Goal: Task Accomplishment & Management: Complete application form

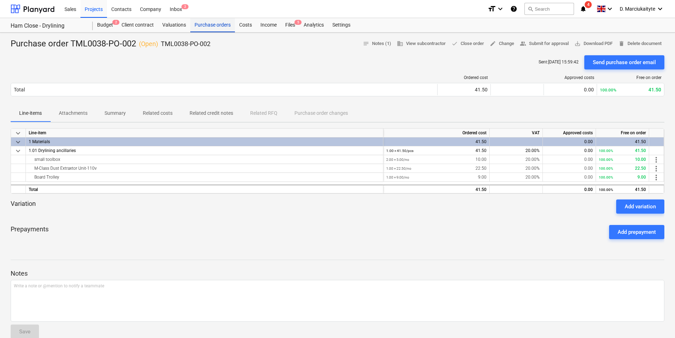
drag, startPoint x: 0, startPoint y: 0, endPoint x: 220, endPoint y: 21, distance: 221.1
click at [218, 21] on div "Purchase orders" at bounding box center [212, 25] width 45 height 14
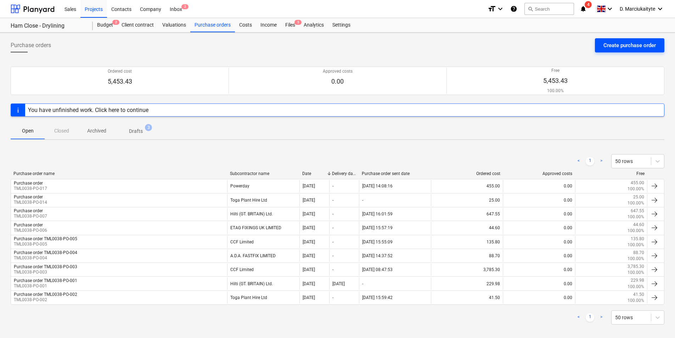
click at [638, 44] on div "Create purchase order" at bounding box center [630, 45] width 52 height 9
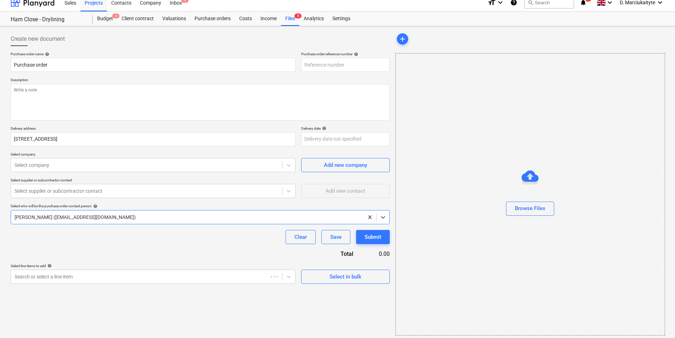
type textarea "x"
type input "TML0038-PO-018"
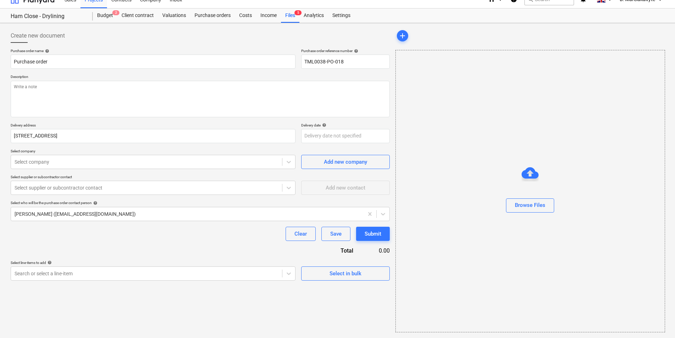
click at [344, 265] on div "Select in bulk" at bounding box center [345, 271] width 89 height 20
click at [341, 278] on div "Select in bulk" at bounding box center [346, 273] width 32 height 9
type textarea "x"
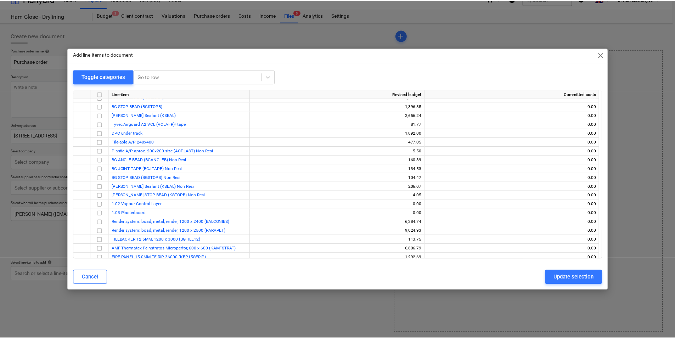
scroll to position [0, 0]
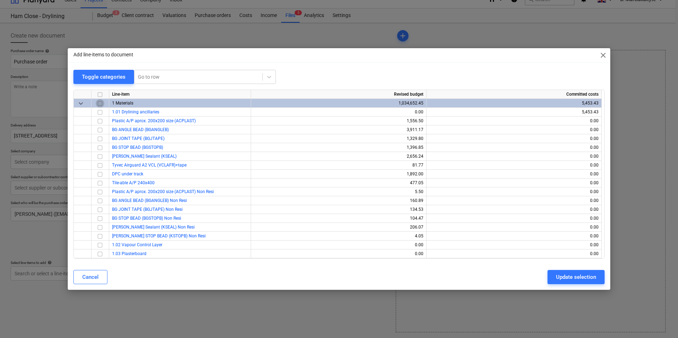
click at [102, 103] on input "checkbox" at bounding box center [100, 103] width 9 height 9
click at [101, 104] on input "checkbox" at bounding box center [100, 103] width 9 height 9
checkbox input "false"
click at [101, 114] on input "checkbox" at bounding box center [100, 112] width 9 height 9
click at [558, 278] on div "Update selection" at bounding box center [576, 277] width 40 height 9
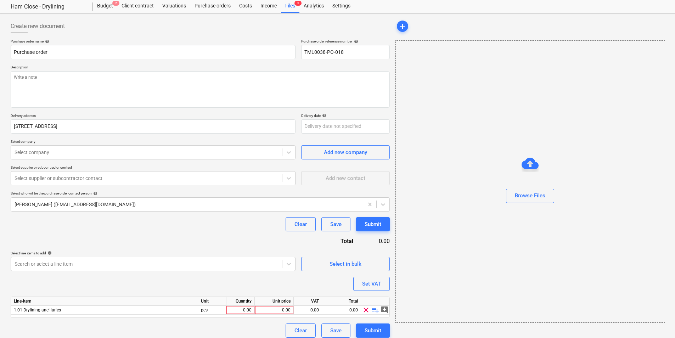
scroll to position [24, 0]
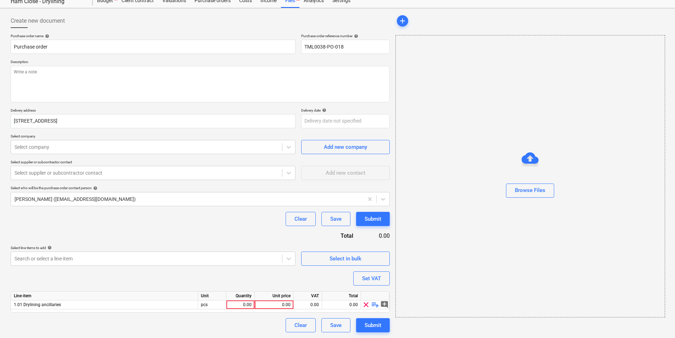
click at [83, 298] on div "Line-item" at bounding box center [104, 296] width 187 height 9
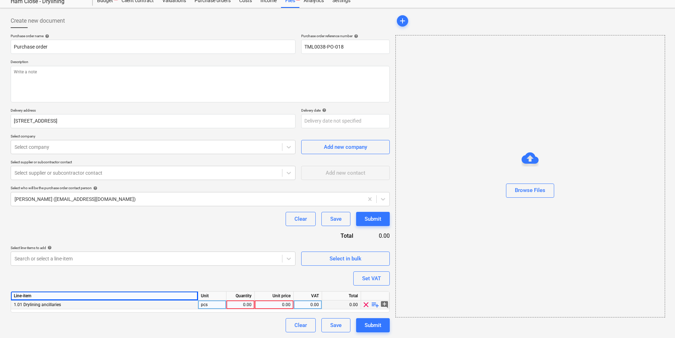
click at [219, 303] on div "pcs" at bounding box center [212, 305] width 28 height 9
click at [374, 305] on span "playlist_add" at bounding box center [375, 305] width 9 height 9
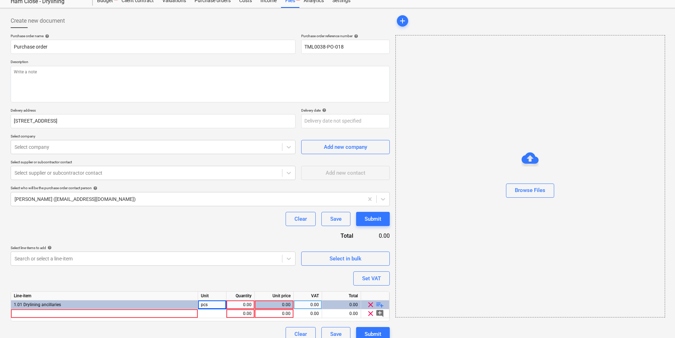
click at [380, 303] on span "playlist_add" at bounding box center [380, 305] width 9 height 9
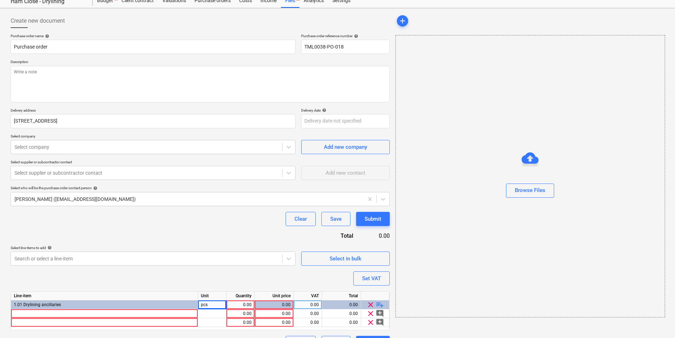
click at [380, 303] on span "playlist_add" at bounding box center [380, 305] width 9 height 9
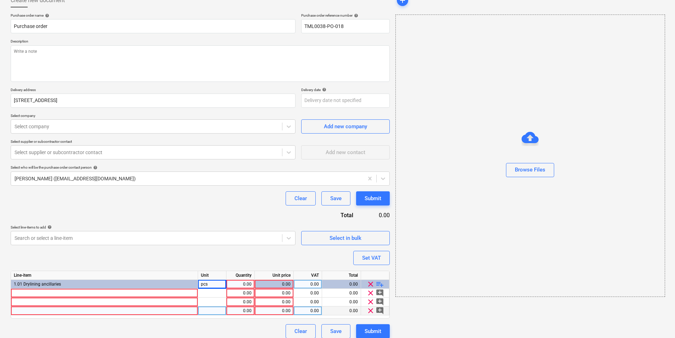
scroll to position [51, 0]
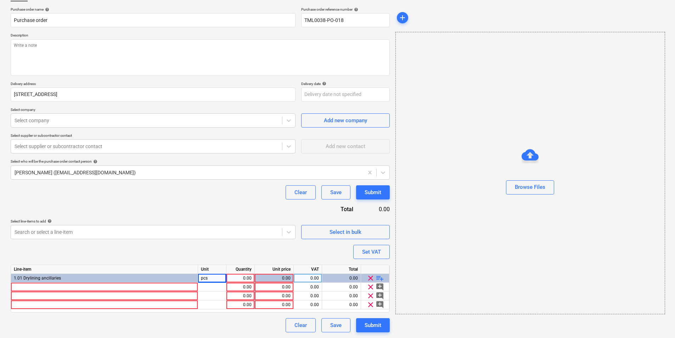
click at [379, 276] on span "playlist_add" at bounding box center [380, 278] width 9 height 9
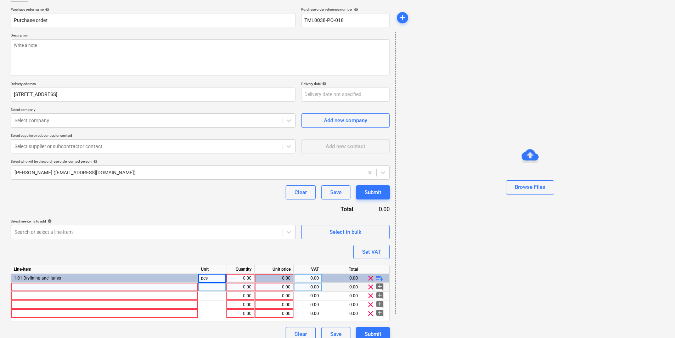
click at [159, 291] on div at bounding box center [104, 287] width 187 height 9
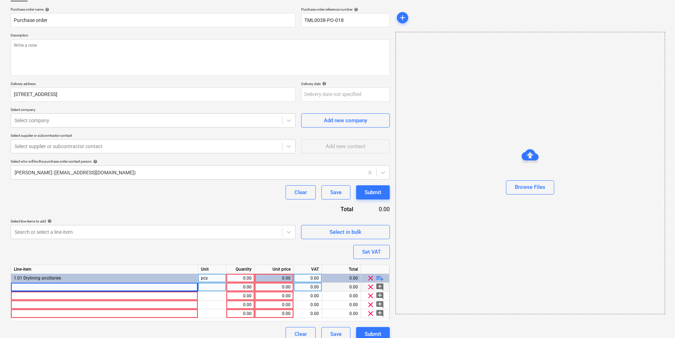
type textarea "x"
click at [110, 284] on div at bounding box center [104, 287] width 187 height 9
type input "AV STANDARD 10X8 OPEN PLAN"
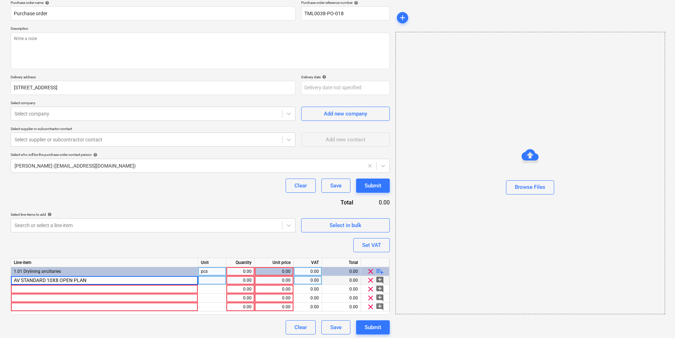
scroll to position [60, 0]
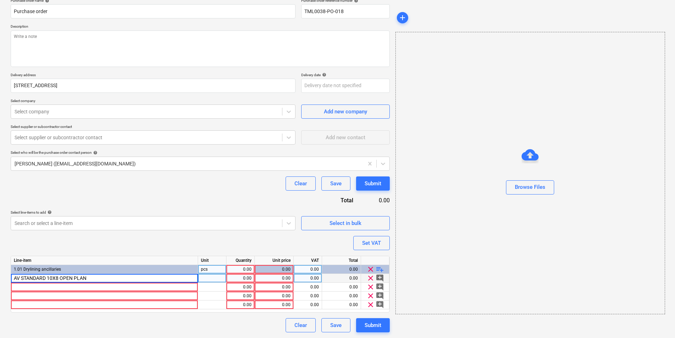
type textarea "x"
click at [207, 280] on div "pcs" at bounding box center [212, 278] width 28 height 9
type input "weeks"
type textarea "x"
type input "19.50"
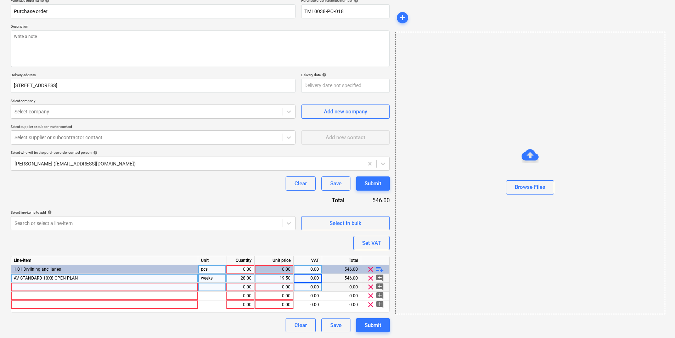
type textarea "x"
click at [148, 286] on div at bounding box center [104, 287] width 187 height 9
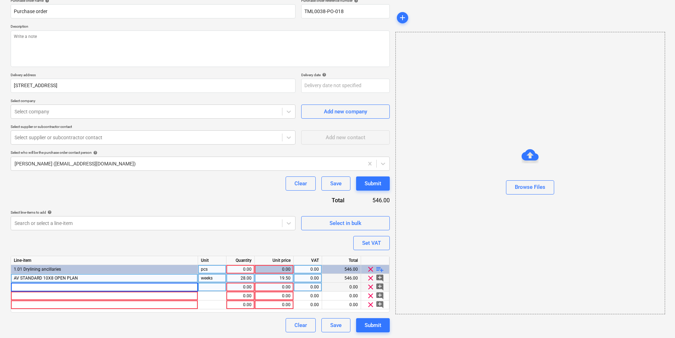
type input "Cleaning charges at offhire"
click at [214, 290] on div at bounding box center [212, 287] width 28 height 9
click at [247, 285] on div "1.00" at bounding box center [240, 287] width 22 height 9
type textarea "x"
click at [265, 286] on div "0.00" at bounding box center [274, 287] width 33 height 9
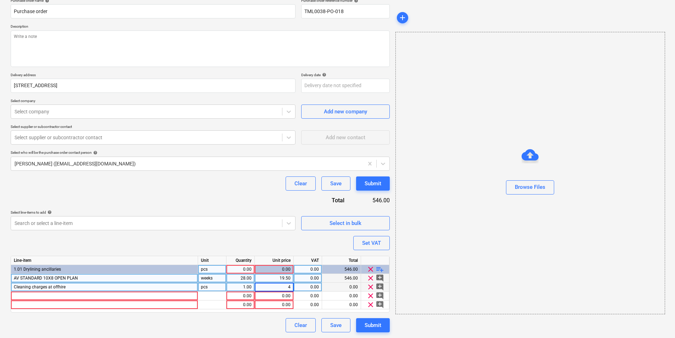
type input "40"
type textarea "x"
click at [59, 296] on div at bounding box center [104, 296] width 187 height 9
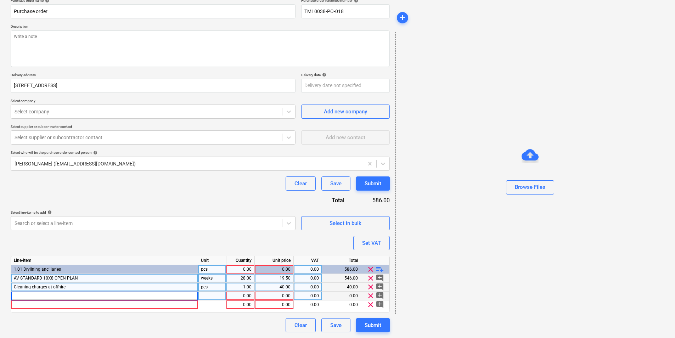
type input "Smoke detector"
click at [220, 298] on div at bounding box center [212, 296] width 28 height 9
type textarea "x"
type input "weeks"
type textarea "x"
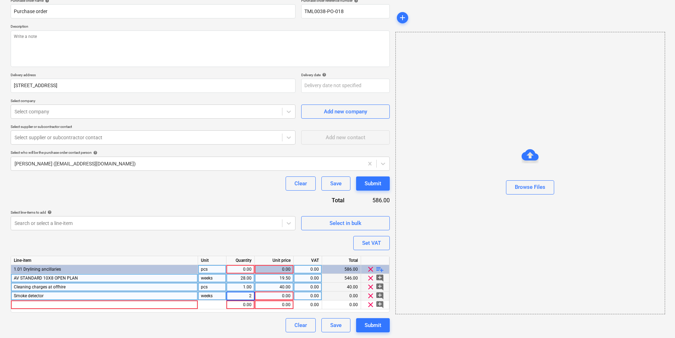
type input "28"
type textarea "x"
type input "0.23"
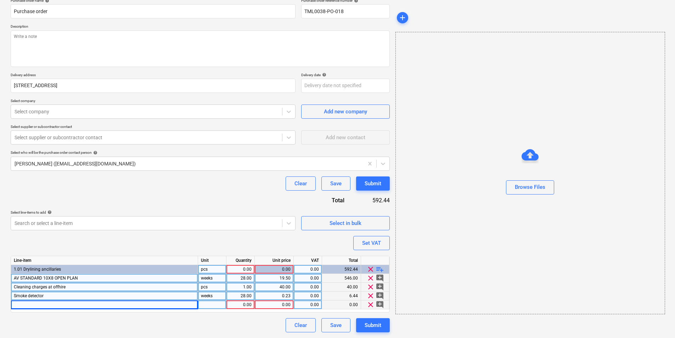
type textarea "x"
click at [142, 303] on div at bounding box center [104, 305] width 187 height 9
type input "Critical Loss Waiver"
click at [216, 305] on div "pcs" at bounding box center [212, 305] width 28 height 9
click at [216, 298] on div "weeks" at bounding box center [212, 296] width 28 height 9
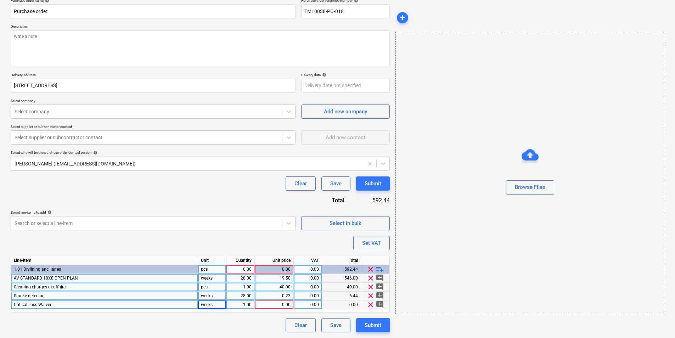
type textarea "x"
type input "28"
type textarea "x"
type input "3.90"
click at [377, 269] on span "playlist_add" at bounding box center [380, 269] width 9 height 9
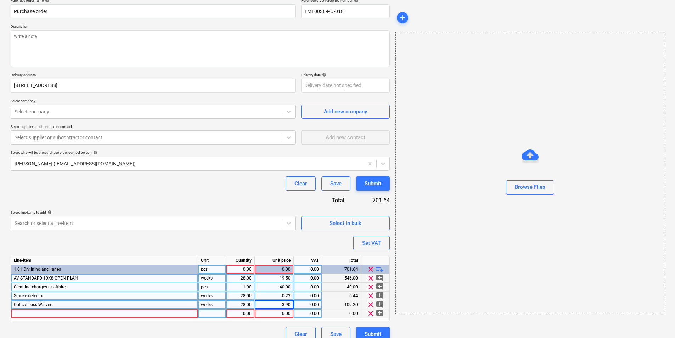
type textarea "x"
click at [104, 312] on div at bounding box center [104, 313] width 187 height 9
type input "Delivery"
type textarea "x"
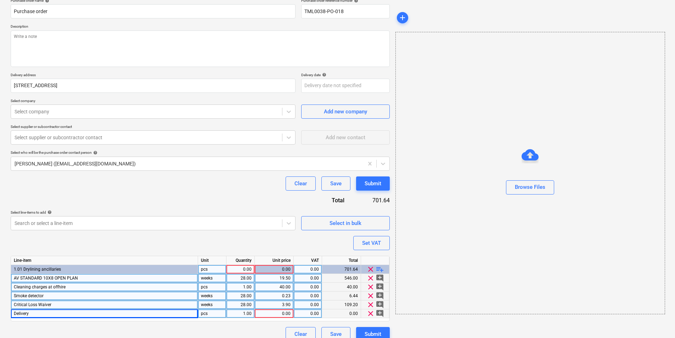
click at [215, 313] on div "pcs" at bounding box center [212, 313] width 28 height 9
click at [278, 313] on div "0.00" at bounding box center [274, 313] width 33 height 9
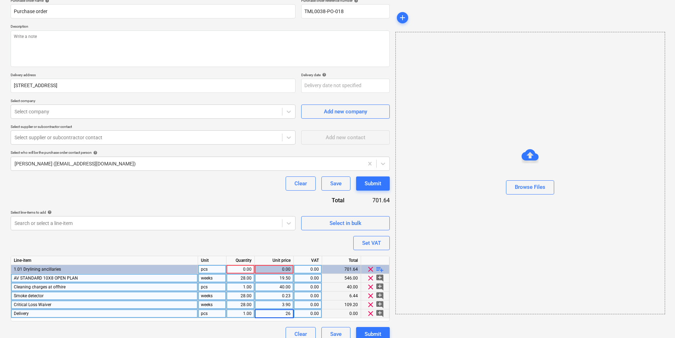
type input "262"
click at [380, 270] on span "playlist_add" at bounding box center [380, 269] width 9 height 9
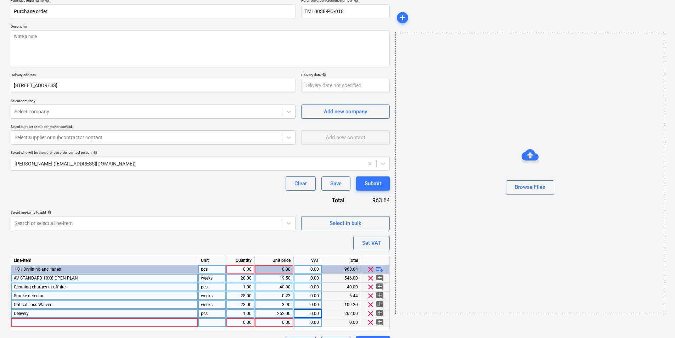
type textarea "x"
click at [101, 324] on div at bounding box center [104, 322] width 187 height 9
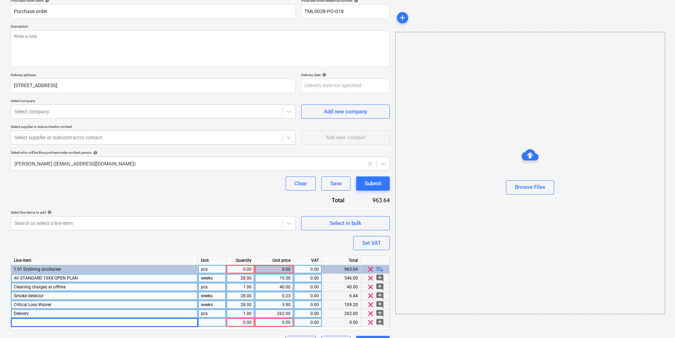
type input "Pickup"
click at [209, 321] on div at bounding box center [212, 322] width 28 height 9
type textarea "x"
click at [249, 322] on div "1.00" at bounding box center [240, 322] width 22 height 9
type input "262"
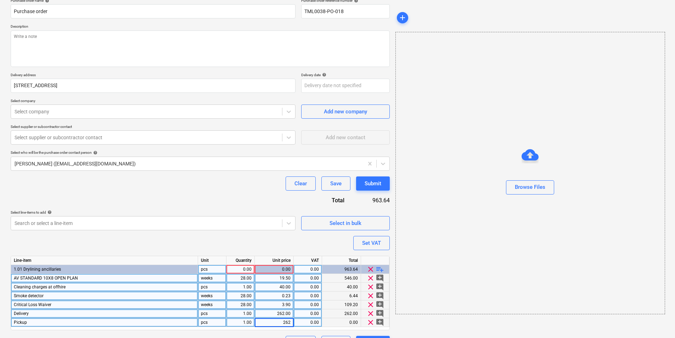
type textarea "x"
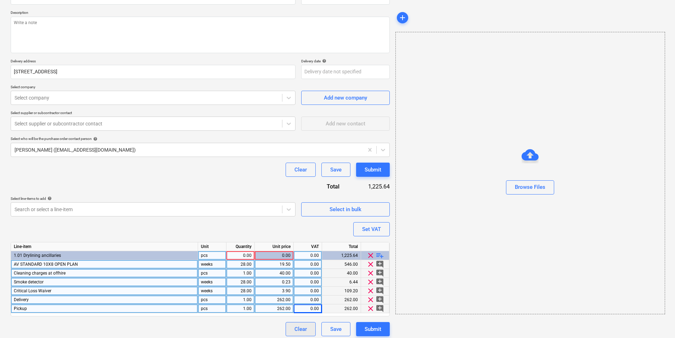
scroll to position [78, 0]
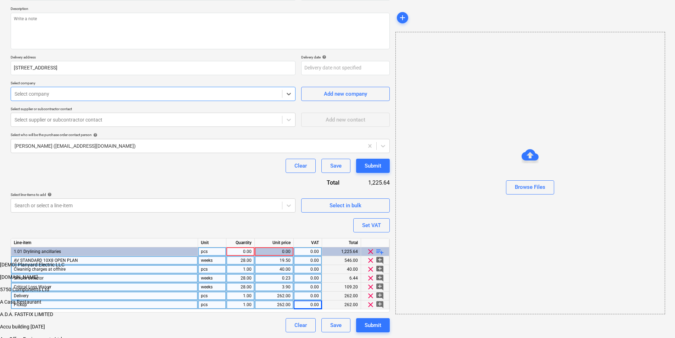
click at [78, 97] on div at bounding box center [147, 93] width 264 height 7
type input "alge"
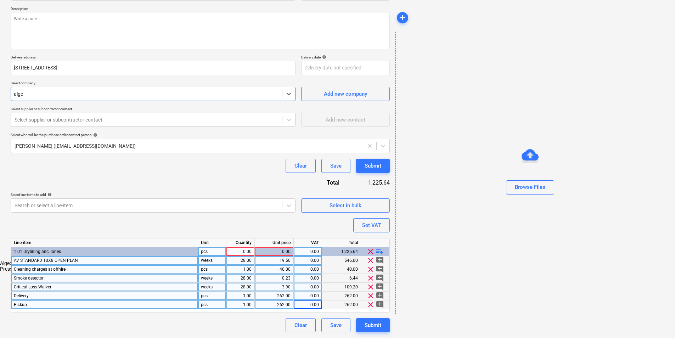
type textarea "x"
click at [288, 118] on icon at bounding box center [288, 119] width 7 height 7
click at [346, 145] on div at bounding box center [188, 145] width 346 height 7
click at [360, 117] on div "Add new contact" at bounding box center [346, 119] width 40 height 9
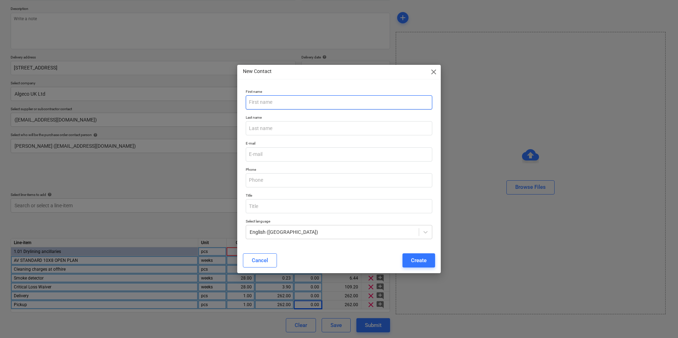
type textarea "x"
click at [283, 105] on input "text" at bounding box center [339, 102] width 186 height 14
paste input "[PERSON_NAME]"
type input "[PERSON_NAME]"
type textarea "x"
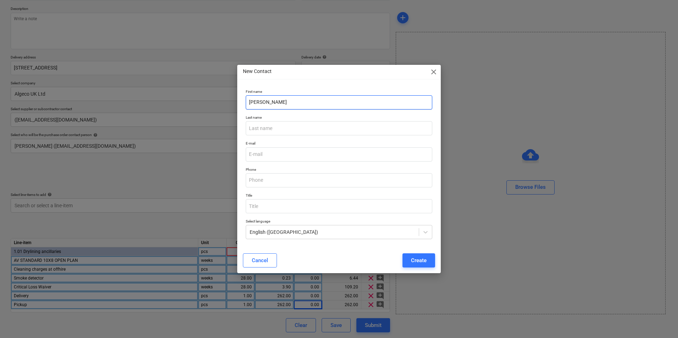
drag, startPoint x: 281, startPoint y: 105, endPoint x: 259, endPoint y: 106, distance: 22.0
click at [259, 106] on input "[PERSON_NAME]" at bounding box center [339, 102] width 186 height 14
type input "[PERSON_NAME]"
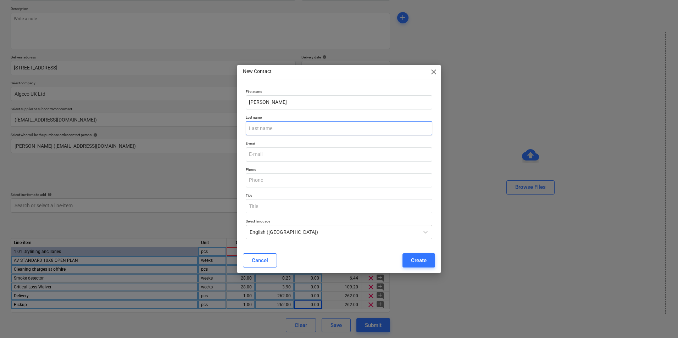
click at [273, 125] on input "text" at bounding box center [339, 128] width 186 height 14
paste input "Austin"
type input "Austin"
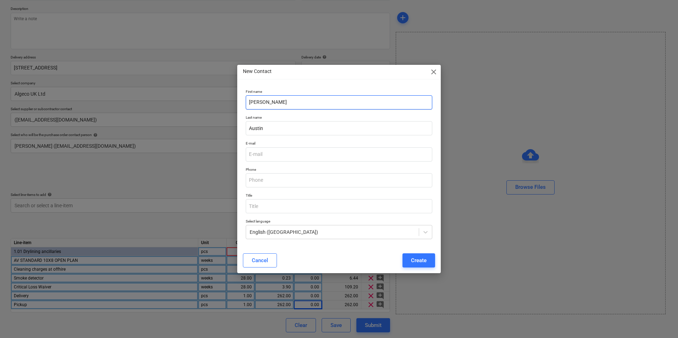
drag, startPoint x: 289, startPoint y: 101, endPoint x: 263, endPoint y: 104, distance: 25.3
click at [263, 104] on input "[PERSON_NAME]" at bounding box center [339, 102] width 186 height 14
type input "[PERSON_NAME]"
type textarea "x"
click at [265, 153] on input "email" at bounding box center [339, 154] width 186 height 14
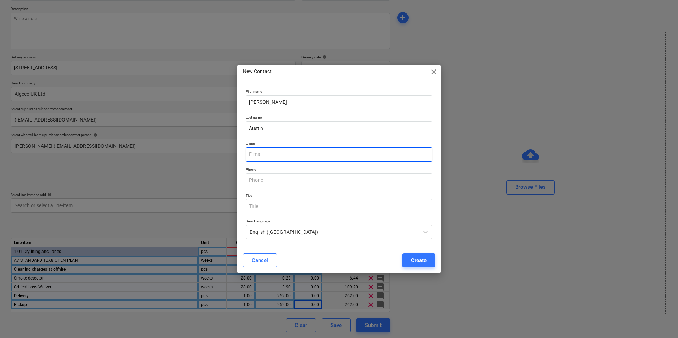
paste input "[PERSON_NAME][EMAIL_ADDRESS][PERSON_NAME][DOMAIN_NAME]"
type input "[PERSON_NAME][EMAIL_ADDRESS][PERSON_NAME][DOMAIN_NAME]"
type textarea "x"
type input "[PERSON_NAME][EMAIL_ADDRESS][PERSON_NAME][DOMAIN_NAME]"
click at [419, 257] on div "Create" at bounding box center [419, 260] width 16 height 9
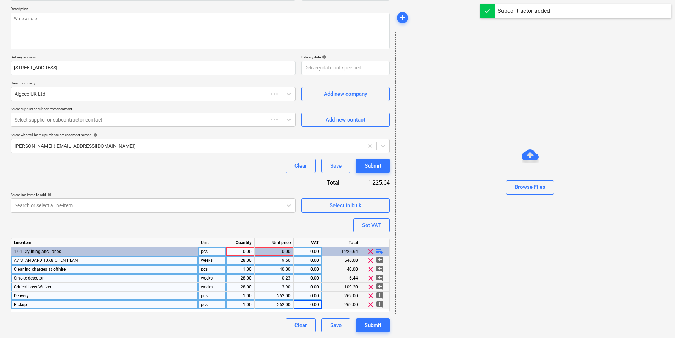
type textarea "x"
click at [245, 249] on div "0.00" at bounding box center [240, 251] width 22 height 9
type input "1"
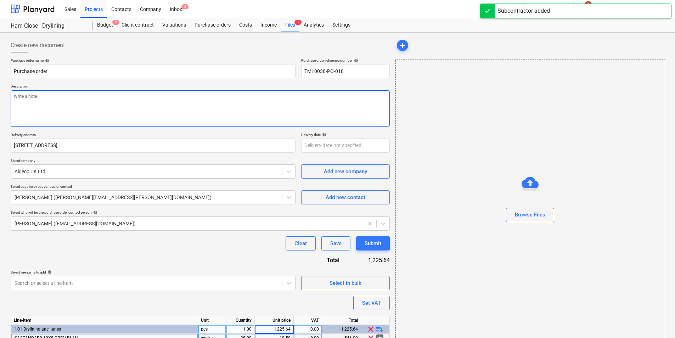
click at [178, 100] on textarea at bounding box center [200, 108] width 379 height 37
type textarea "x"
type textarea "A"
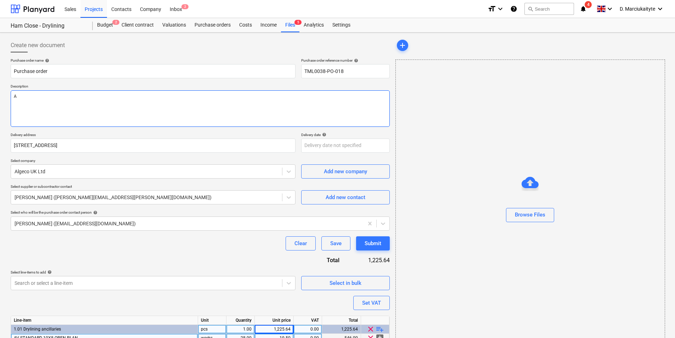
type textarea "x"
type textarea "Af"
type textarea "x"
type textarea "Aft"
type textarea "x"
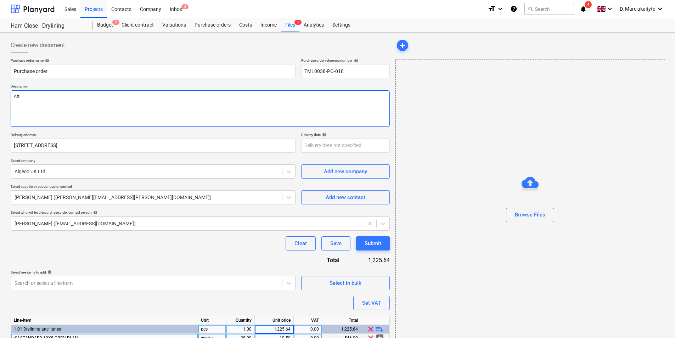
type textarea "Afte"
type textarea "x"
type textarea "After"
type textarea "x"
type textarea "Aftern"
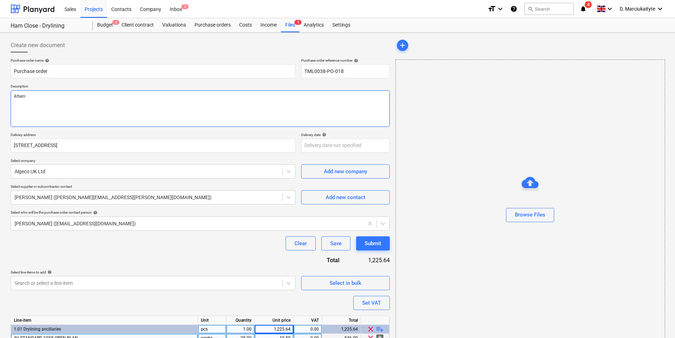
type textarea "x"
type textarea "Afterno"
type textarea "x"
type textarea "Afternoo"
type textarea "x"
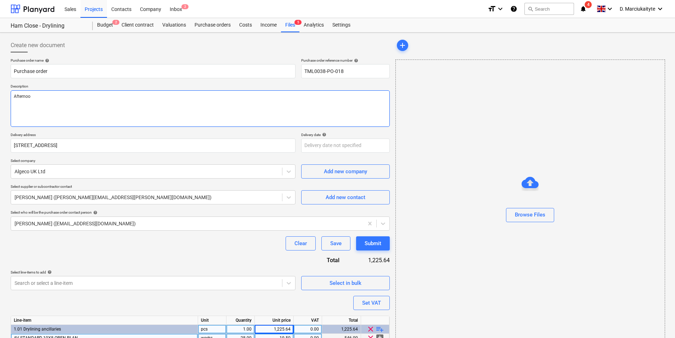
type textarea "Afternoon"
type textarea "x"
type textarea "Afternoon,"
type textarea "x"
type textarea "Afternoon,"
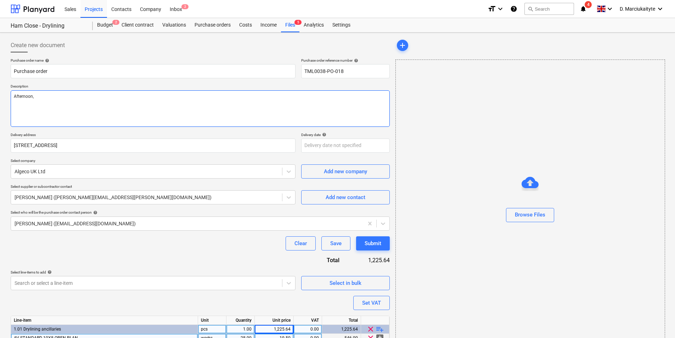
type textarea "x"
type textarea "Afternoon, P"
type textarea "x"
type textarea "Afternoon, P{p"
type textarea "x"
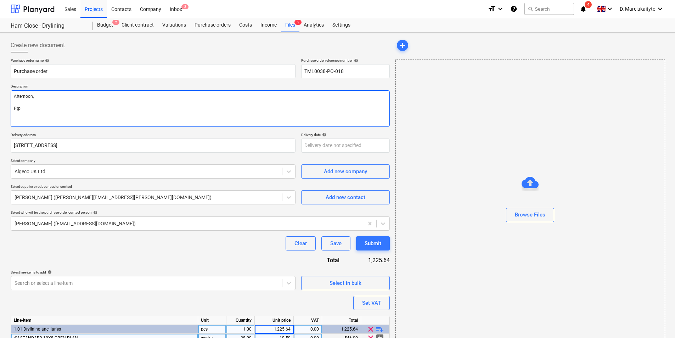
type textarea "Afternoon, P{p;"
type textarea "x"
type textarea "Afternoon, P{p"
type textarea "x"
type textarea "Afternoon, P{"
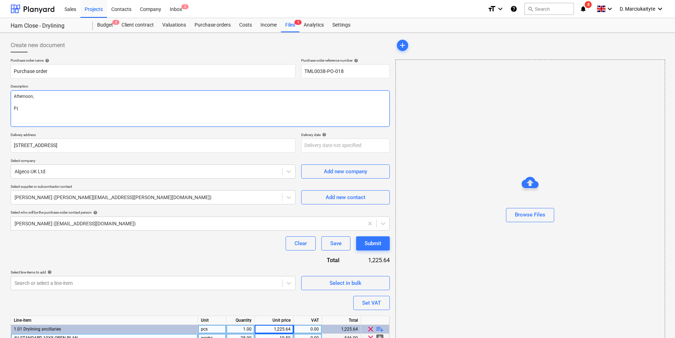
type textarea "x"
type textarea "Afternoon, P"
type textarea "x"
type textarea "Afternoon, Pl"
type textarea "x"
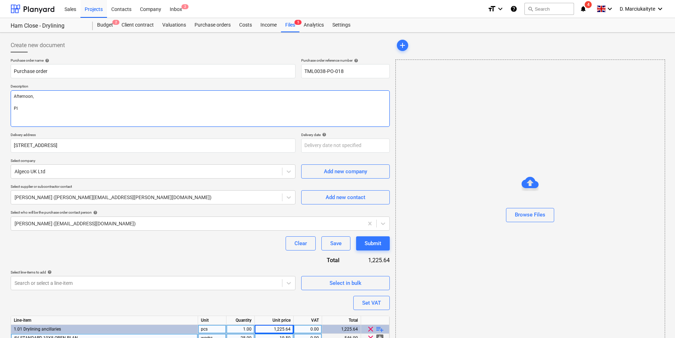
type textarea "Afternoon, Ple"
type textarea "x"
type textarea "Afternoon, [GEOGRAPHIC_DATA]"
type textarea "x"
type textarea "Afternoon, Pleas"
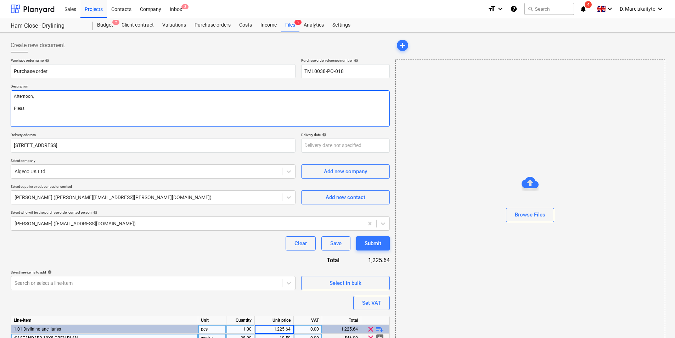
type textarea "x"
type textarea "Afternoon, Please"
type textarea "x"
type textarea "Afternoon, Please"
type textarea "x"
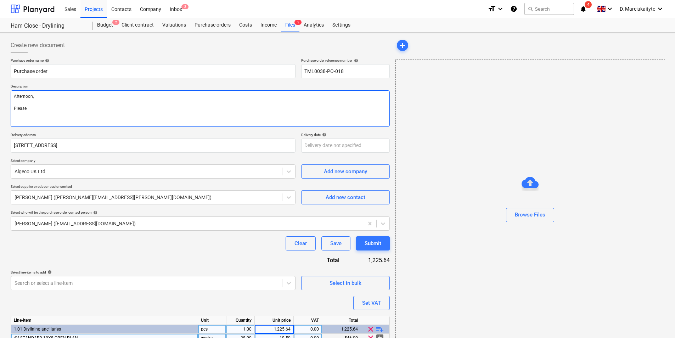
type textarea "Afternoon, Please p"
type textarea "x"
type textarea "Afternoon, Please pr"
type textarea "x"
type textarea "Afternoon, Please pro"
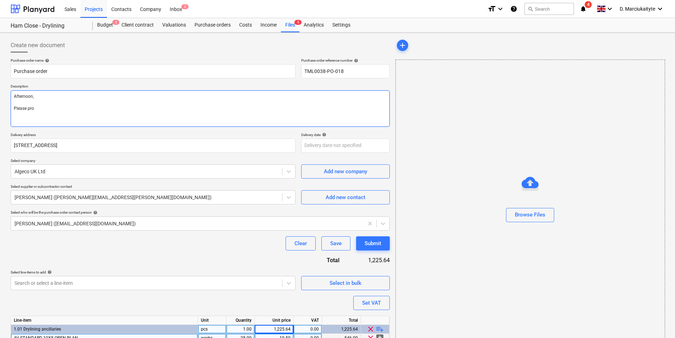
type textarea "x"
type textarea "Afternoon, Please proc"
type textarea "x"
type textarea "Afternoon, Please proce"
type textarea "x"
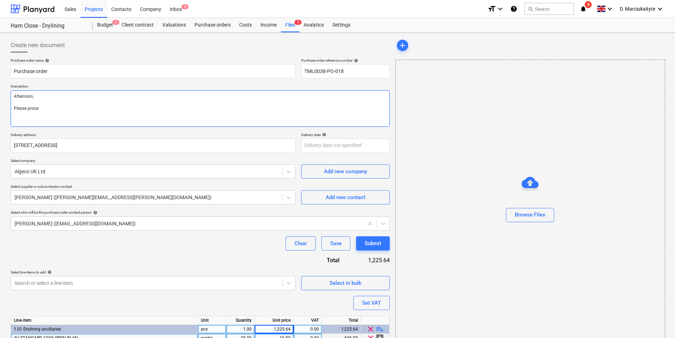
type textarea "Afternoon, Please procee"
type textarea "x"
type textarea "Afternoon, Please proceed"
type textarea "x"
type textarea "Afternoon, Please proceed"
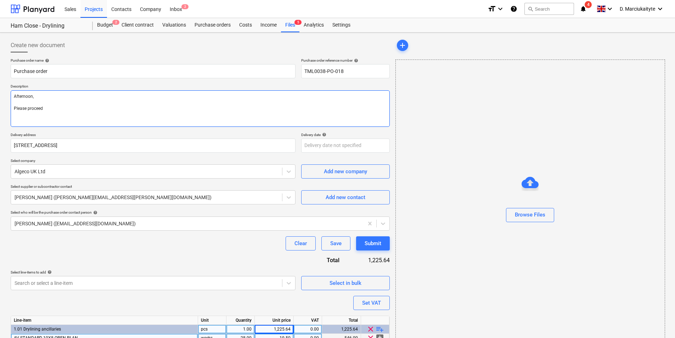
type textarea "x"
type textarea "Afternoon, Please proceed w"
type textarea "x"
type textarea "Afternoon, Please proceed wi"
type textarea "x"
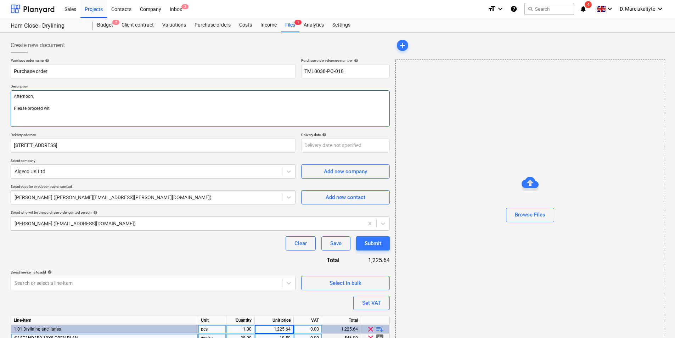
type textarea "Afternoon, Please proceed with"
type textarea "x"
type textarea "Afternoon, Please proceed with"
type textarea "x"
type textarea "Afternoon, Please proceed with a"
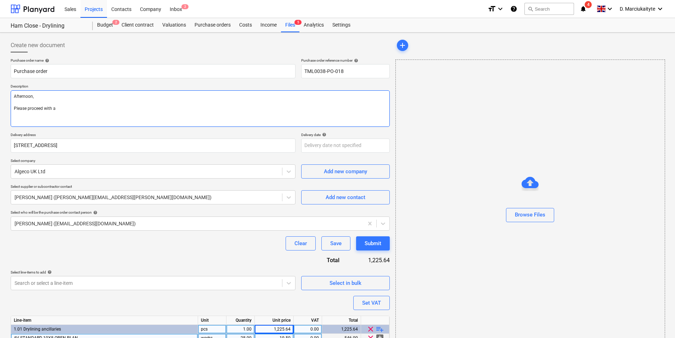
type textarea "x"
type textarea "Afternoon, Please proceed with at"
type textarea "x"
type textarea "Afternoon, Please proceed with att"
type textarea "x"
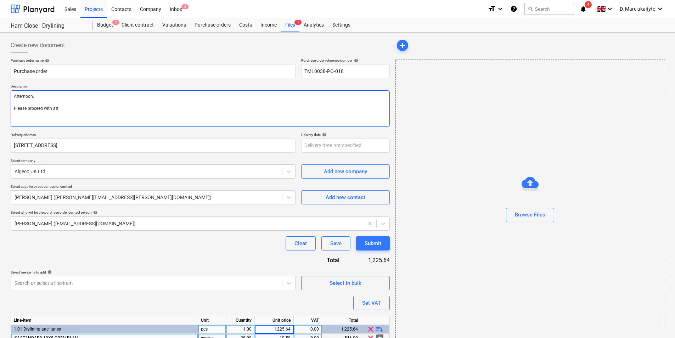
type textarea "Afternoon, Please proceed with atta"
type textarea "x"
type textarea "Afternoon, Please proceed with attac"
type textarea "x"
type textarea "Afternoon, Please proceed with attach"
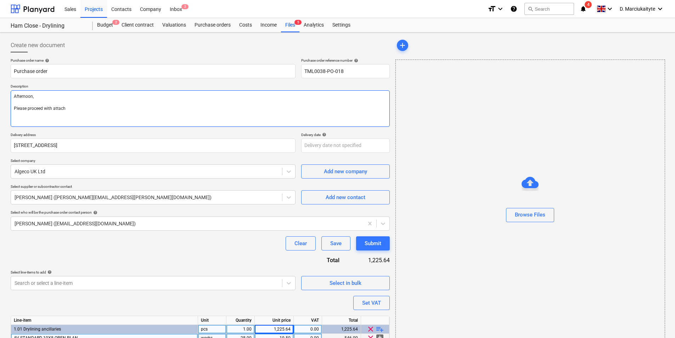
type textarea "x"
type textarea "Afternoon, Please proceed with attache"
type textarea "x"
type textarea "Afternoon, Please proceed with attached"
type textarea "x"
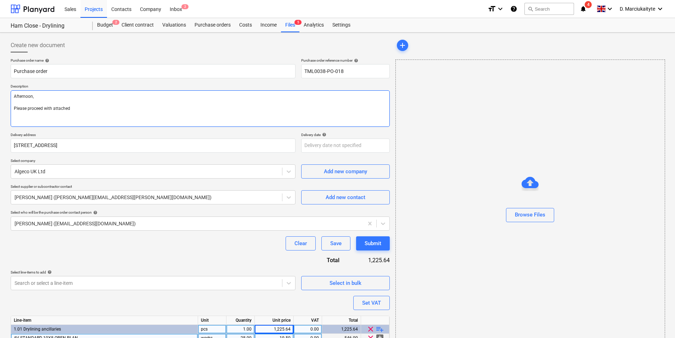
type textarea "Afternoon, Please proceed with attached"
type textarea "x"
type textarea "Afternoon, Please proceed with attached o"
type textarea "x"
type textarea "Afternoon, Please proceed with attached or"
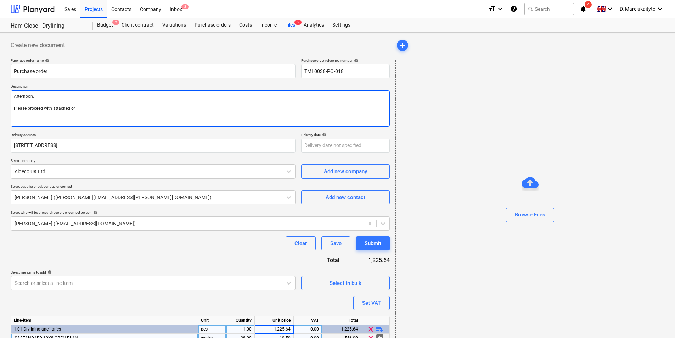
type textarea "x"
type textarea "Afternoon, Please proceed with attached ord"
type textarea "x"
type textarea "Afternoon, Please proceed with attached orde"
type textarea "x"
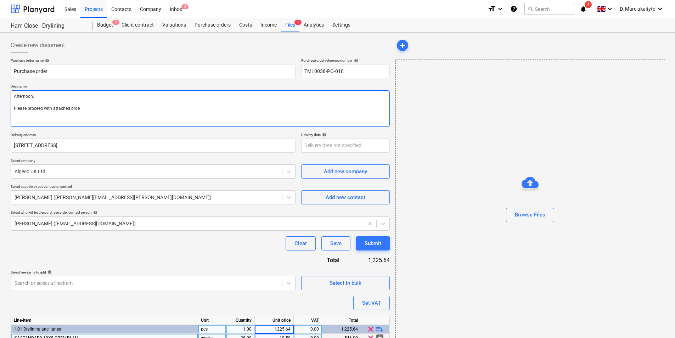
type textarea "Afternoon, Please proceed with attached order"
type textarea "x"
type textarea "Afternoon, Please proceed with attached order."
type textarea "x"
type textarea "Afternoon, Please proceed with attached order."
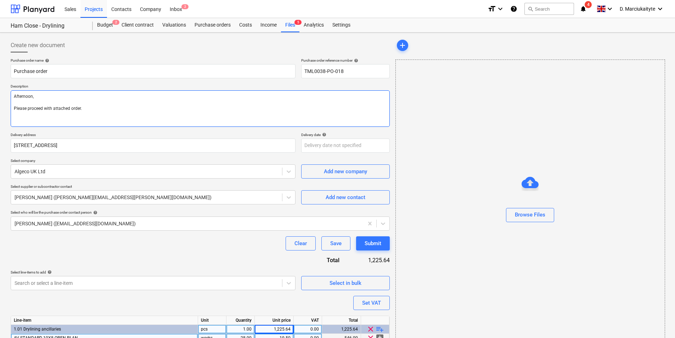
type textarea "x"
type textarea "Afternoon, Please proceed with attached order."
type textarea "x"
type textarea "Afternoon, Please proceed with attached order. D"
type textarea "x"
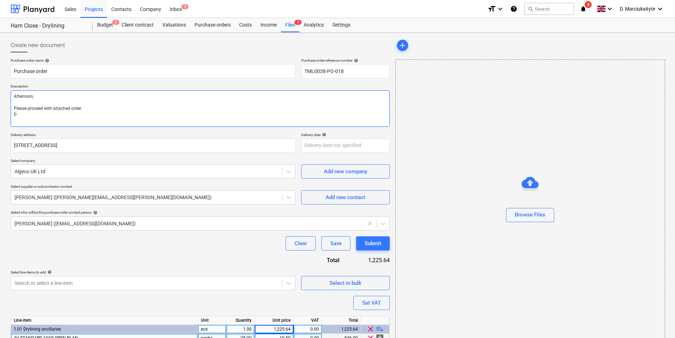
type textarea "Afternoon, Please proceed with attached order. De"
type textarea "x"
type textarea "Afternoon, Please proceed with attached order. Del"
type textarea "x"
type textarea "Afternoon, Please proceed with attached order. Deli"
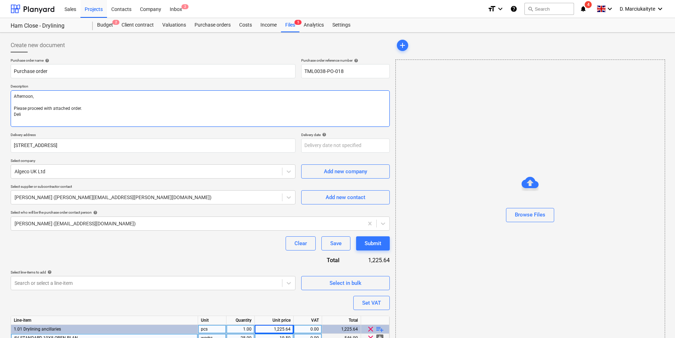
type textarea "x"
type textarea "Afternoon, Please proceed with attached order. [GEOGRAPHIC_DATA]"
type textarea "x"
type textarea "Afternoon, Please proceed with attached order. Delive"
type textarea "x"
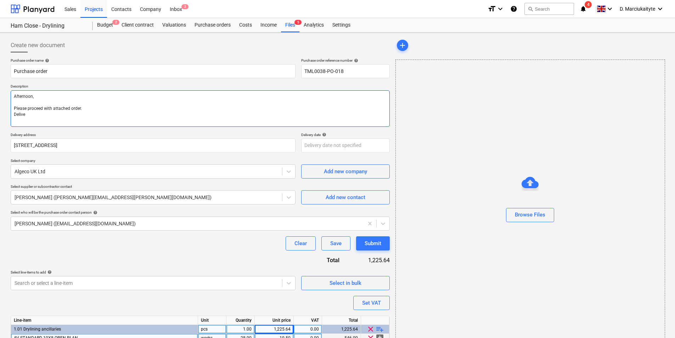
type textarea "Afternoon, Please proceed with attached order. Deliver"
type textarea "x"
type textarea "Afternoon, Please proceed with attached order. Delivery"
type textarea "x"
type textarea "Afternoon, Please proceed with attached order. Delivery"
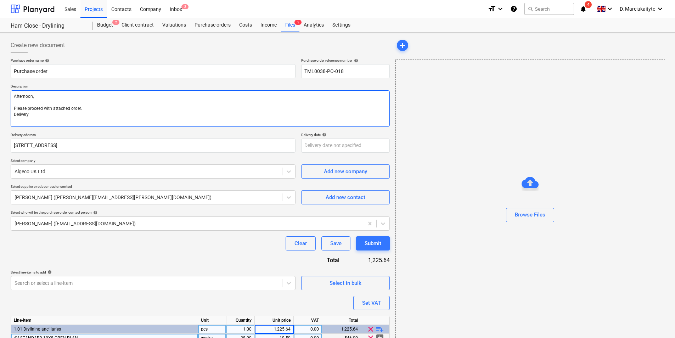
type textarea "x"
type textarea "Afternoon, Please proceed with attached order. Delivery a"
type textarea "x"
type textarea "Afternoon, Please proceed with attached order. Delivery as"
type textarea "x"
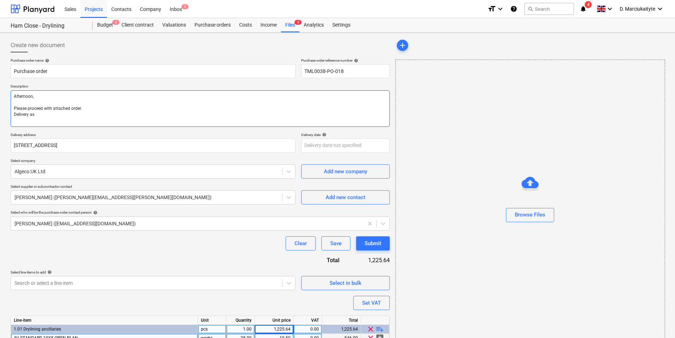
type textarea "Afternoon, Please proceed with attached order. Delivery as"
type textarea "x"
type textarea "Afternoon, Please proceed with attached order. Delivery as s"
type textarea "x"
type textarea "Afternoon, Please proceed with attached order. Delivery as so"
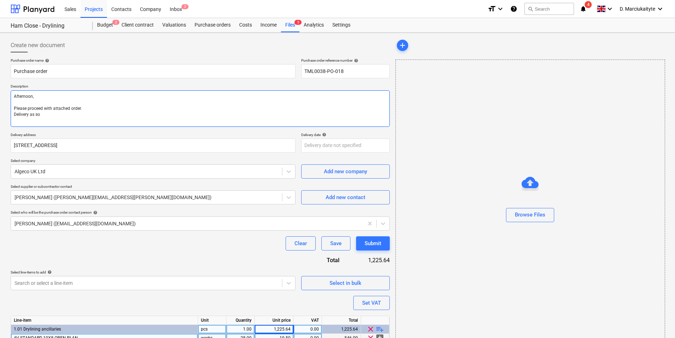
type textarea "x"
type textarea "Afternoon, Please proceed with attached order. Delivery as s"
type textarea "x"
type textarea "Afternoon, Please proceed with attached order. Delivery as"
type textarea "x"
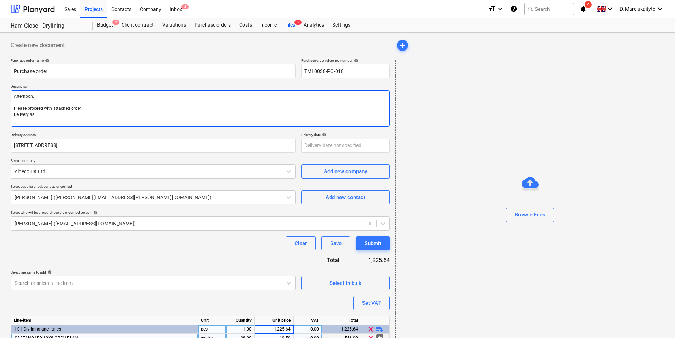
type textarea "Afternoon, Please proceed with attached order. Delivery as"
type textarea "x"
type textarea "Afternoon, Please proceed with attached order. Delivery a"
type textarea "x"
type textarea "Afternoon, Please proceed with attached order. Delivery"
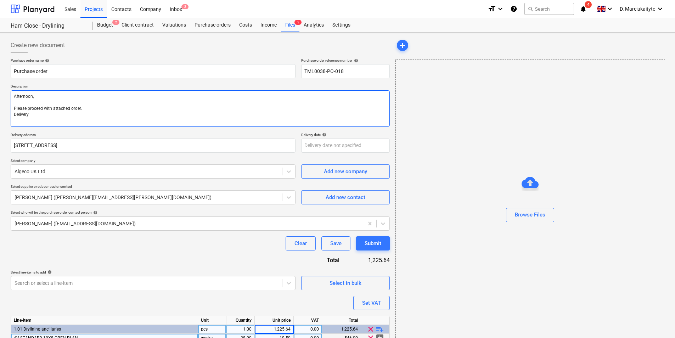
type textarea "x"
type textarea "Afternoon, Please proceed with attached order. Delivery A"
type textarea "x"
type textarea "Afternoon, Please proceed with attached order. Delivery AS"
type textarea "x"
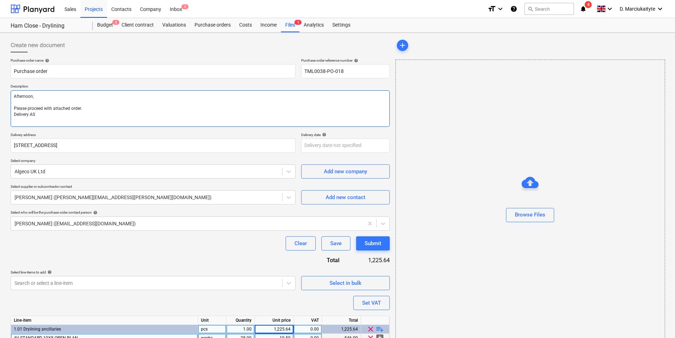
type textarea "Afternoon, Please proceed with attached order. Delivery ASA"
drag, startPoint x: 60, startPoint y: 121, endPoint x: 0, endPoint y: 113, distance: 60.4
click at [0, 113] on html "Sales Projects Contacts Company Inbox 2 format_size keyboard_arrow_down help se…" at bounding box center [337, 169] width 675 height 338
paste textarea "[PHONE_NUMBER]"
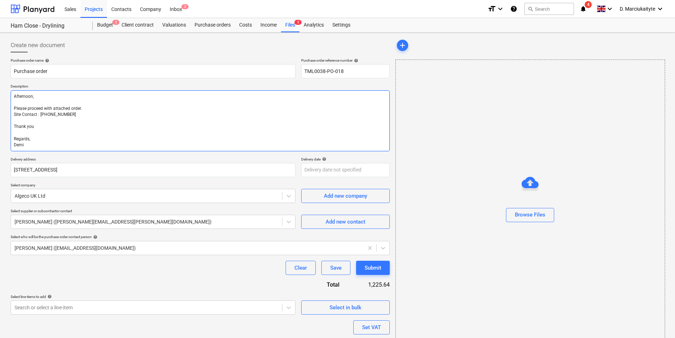
click at [114, 114] on textarea "Afternoon, Please proceed with attached order. Site Contact : [PHONE_NUMBER] Th…" at bounding box center [200, 120] width 379 height 61
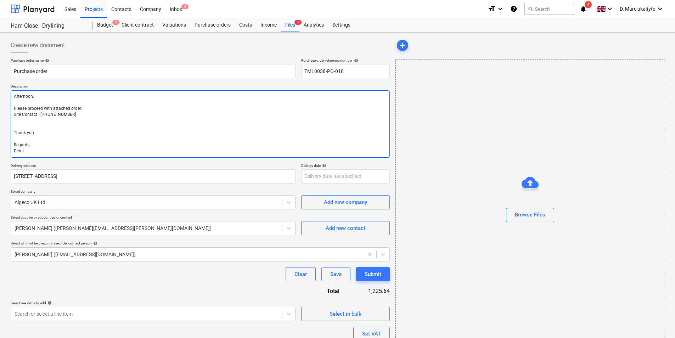
paste textarea "Just letting you know no deliveries 8.30-9.30 and 14.30-15.30 due to many schoo…"
drag, startPoint x: 45, startPoint y: 152, endPoint x: 7, endPoint y: 85, distance: 77.0
click at [7, 85] on div "Create new document Purchase order name help Purchase order Purchase order refe…" at bounding box center [337, 240] width 675 height 414
click at [336, 108] on textarea "Afternoon, Please proceed with attached order. Site Contact : [PHONE_NUMBER] Ju…" at bounding box center [200, 123] width 379 height 67
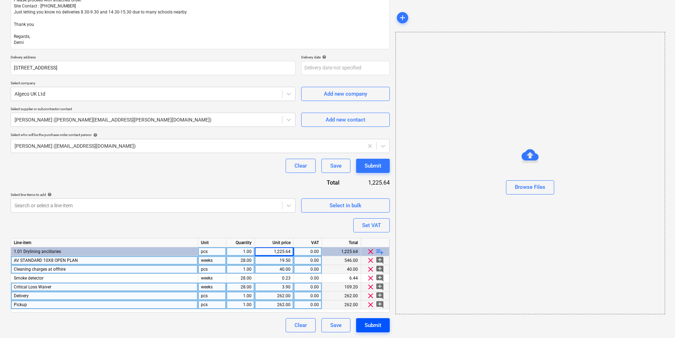
click at [373, 325] on div "Submit" at bounding box center [373, 325] width 17 height 9
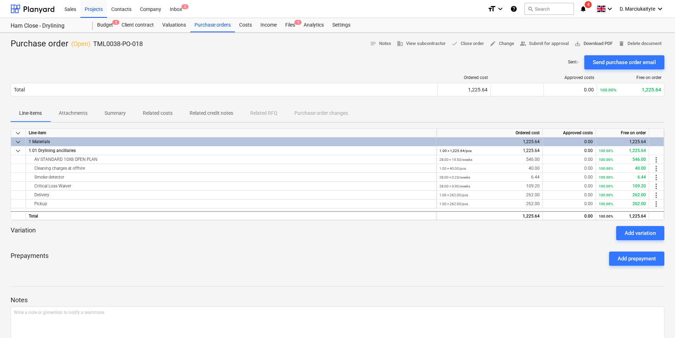
click at [591, 41] on span "save_alt Download PDF" at bounding box center [594, 44] width 38 height 8
drag, startPoint x: 203, startPoint y: 50, endPoint x: 90, endPoint y: 46, distance: 113.5
click at [90, 46] on div "Purchase order ( Open ) TML0038-PO-018 notes Notes business View subcontractor …" at bounding box center [337, 205] width 675 height 344
copy div "TML0038-PO-018 notes Notes business View subcontractor done Close order edit Ch…"
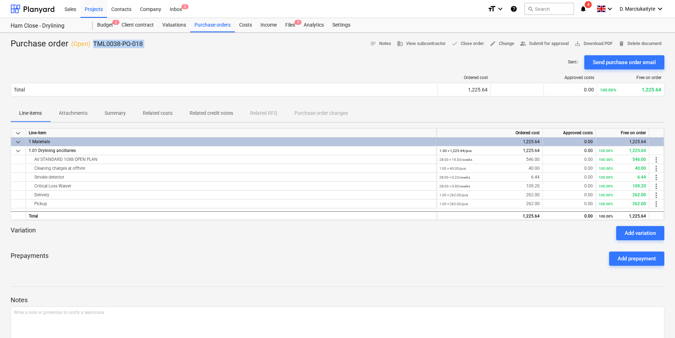
click at [146, 45] on div "Purchase order ( Open ) TML0038-PO-018 notes Notes business View subcontractor …" at bounding box center [338, 43] width 654 height 11
click at [114, 117] on p "Summary" at bounding box center [115, 113] width 21 height 7
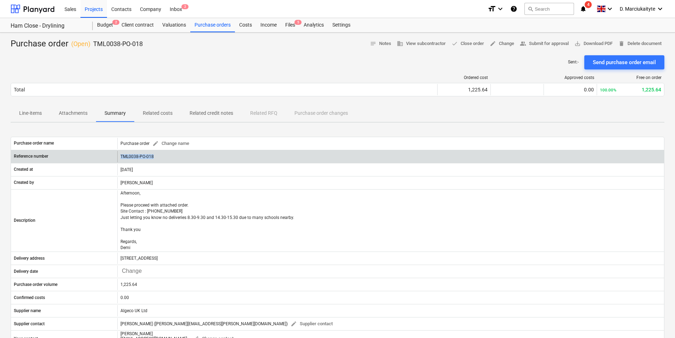
drag, startPoint x: 162, startPoint y: 159, endPoint x: 103, endPoint y: 158, distance: 58.5
click at [103, 158] on div "Reference number TML0038-PO-018" at bounding box center [337, 156] width 653 height 11
copy div "TML0038-PO-018"
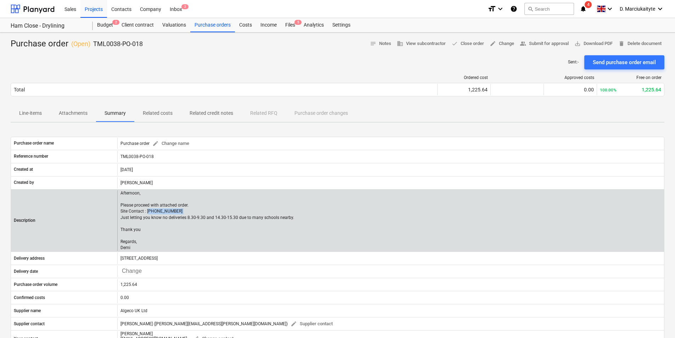
drag, startPoint x: 184, startPoint y: 212, endPoint x: 149, endPoint y: 211, distance: 35.1
click at [149, 211] on p "Afternoon, Please proceed with attached order. Site Contact : [PHONE_NUMBER] Ju…" at bounding box center [208, 220] width 175 height 61
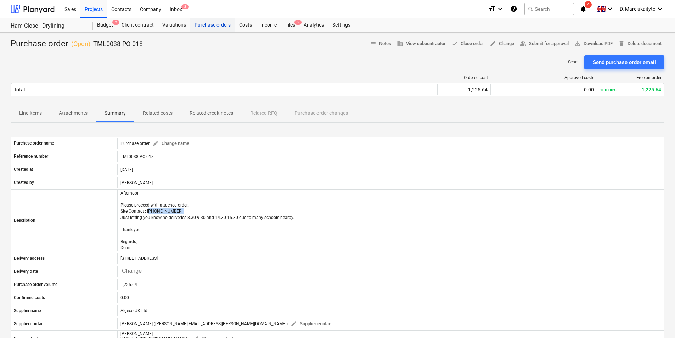
click at [206, 23] on div "Purchase orders" at bounding box center [212, 25] width 45 height 14
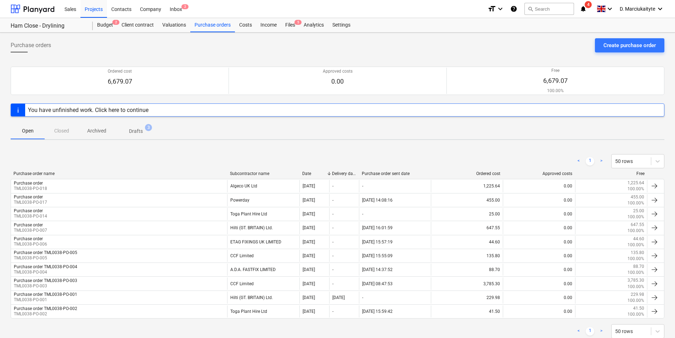
click at [112, 179] on div "Purchase order name Subcontractor name Date Delivery date Purchase order sent d…" at bounding box center [338, 175] width 654 height 8
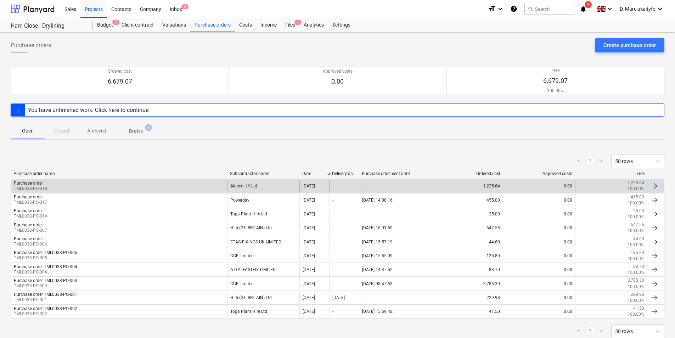
click at [112, 182] on div "Purchase order TML0038-PO-018" at bounding box center [119, 186] width 216 height 12
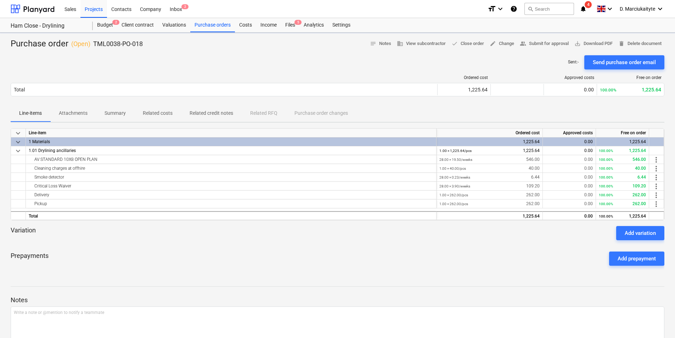
click at [153, 107] on button "Related costs" at bounding box center [157, 113] width 47 height 17
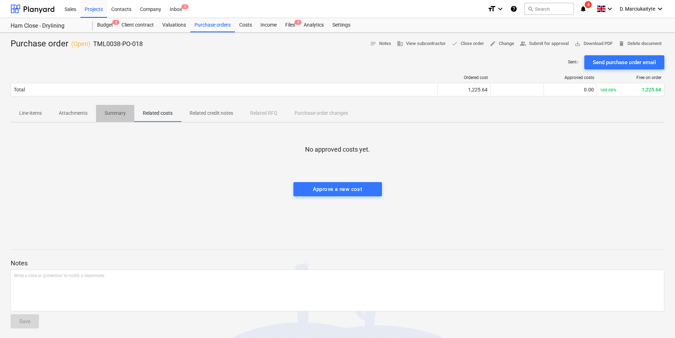
click at [110, 112] on p "Summary" at bounding box center [115, 113] width 21 height 7
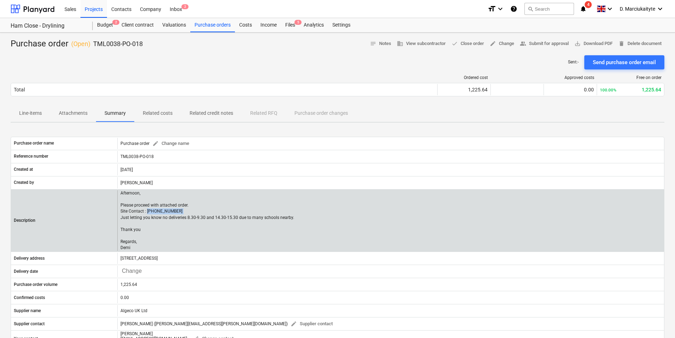
drag, startPoint x: 174, startPoint y: 209, endPoint x: 146, endPoint y: 213, distance: 27.5
click at [146, 213] on p "Afternoon, Please proceed with attached order. Site Contact : [PHONE_NUMBER] Ju…" at bounding box center [208, 220] width 175 height 61
copy p "[PHONE_NUMBER]"
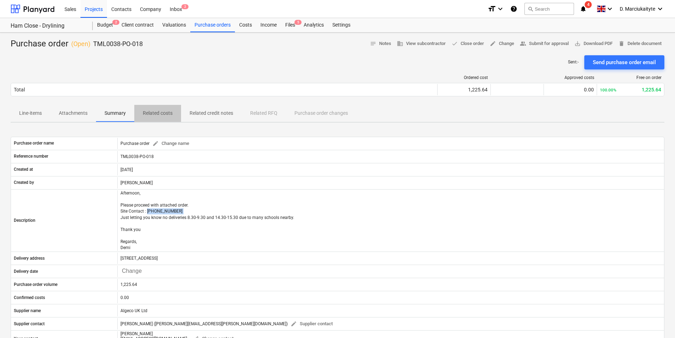
click at [164, 114] on p "Related costs" at bounding box center [158, 113] width 30 height 7
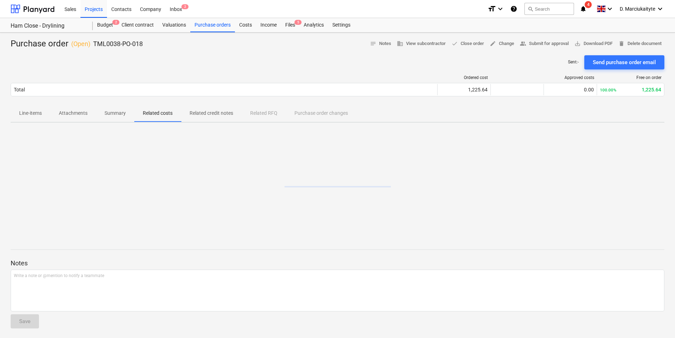
click at [79, 113] on p "Attachments" at bounding box center [73, 113] width 29 height 7
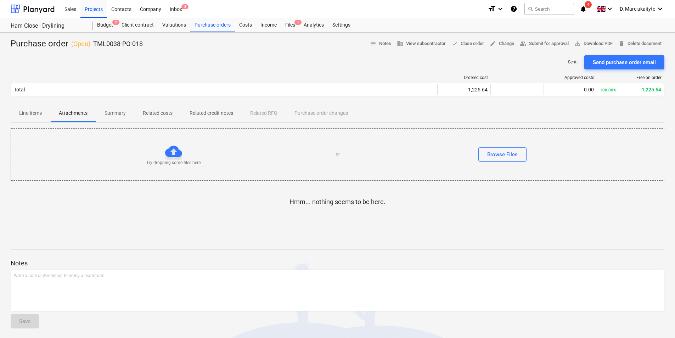
scroll to position [2, 0]
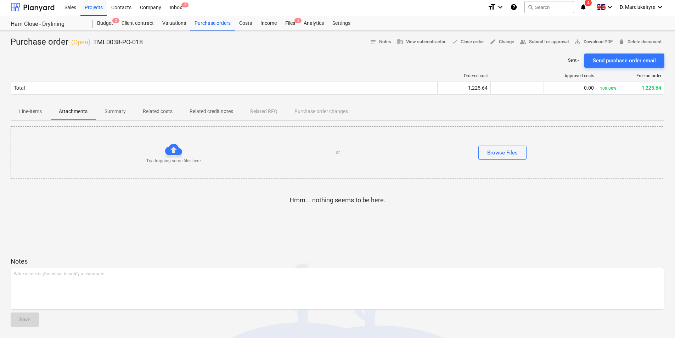
click at [162, 107] on span "Related costs" at bounding box center [157, 112] width 47 height 12
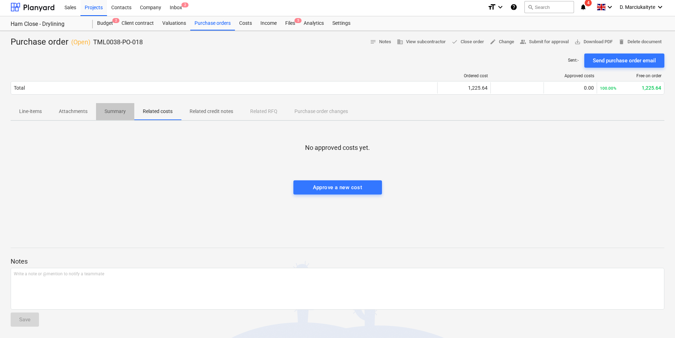
click at [117, 113] on p "Summary" at bounding box center [115, 111] width 21 height 7
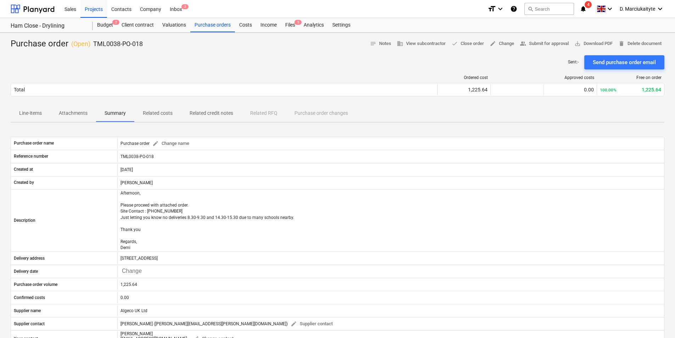
click at [36, 112] on p "Line-items" at bounding box center [30, 113] width 23 height 7
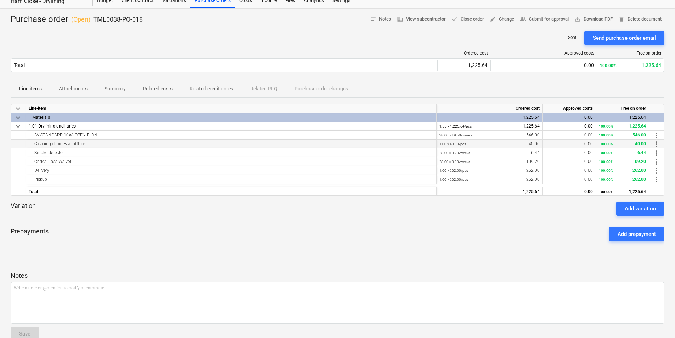
scroll to position [39, 0]
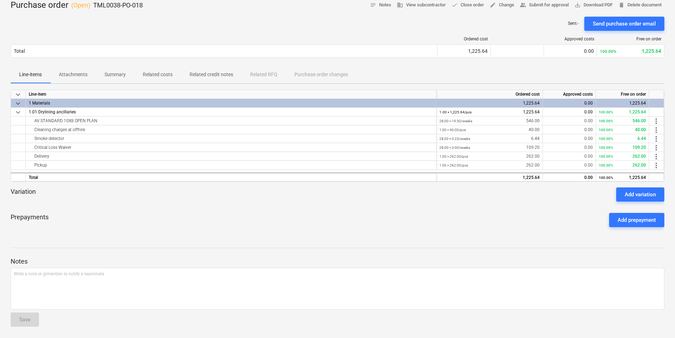
drag, startPoint x: 283, startPoint y: 206, endPoint x: 235, endPoint y: 225, distance: 51.3
click at [281, 206] on div at bounding box center [338, 205] width 654 height 6
drag, startPoint x: 105, startPoint y: 120, endPoint x: 24, endPoint y: 124, distance: 81.3
click at [0, 0] on div "AV STANDARD 10X8 OPEN PLAN 28.00 × 19.50 / weeks 546.00 0.00 100.00% 546.00 mor…" at bounding box center [0, 0] width 0 height 0
copy div "AV STANDARD 10X8 OPEN PLAN"
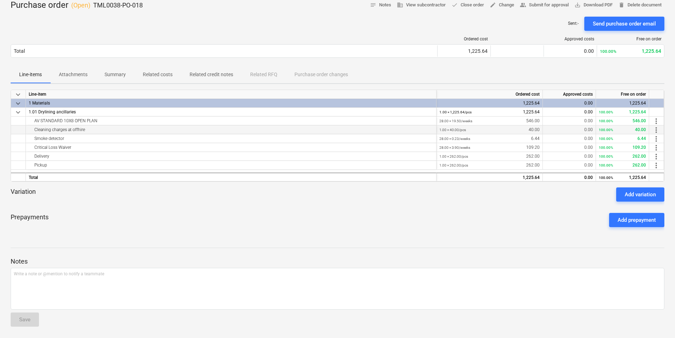
drag, startPoint x: 93, startPoint y: 128, endPoint x: 24, endPoint y: 129, distance: 68.8
click at [0, 0] on div "Cleaning charges at offhire 1.00 × 40.00 / pcs 40.00 0.00 100.00% 40.00 more_ve…" at bounding box center [0, 0] width 0 height 0
copy div "Cleaning charges at offhire"
drag, startPoint x: 82, startPoint y: 136, endPoint x: 36, endPoint y: 138, distance: 45.4
click at [34, 138] on div "Smoke detector" at bounding box center [231, 138] width 405 height 9
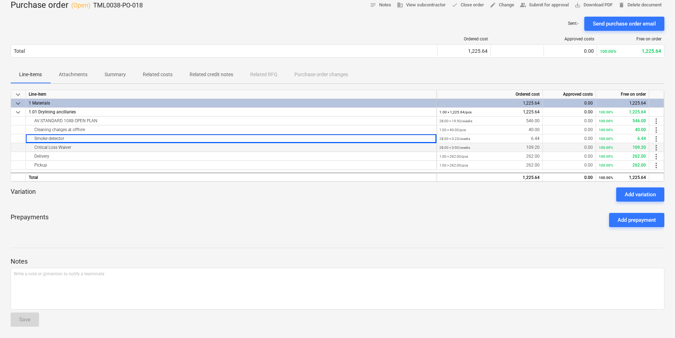
copy div "Smoke detector"
click at [98, 145] on div "Critical Loss Waiver" at bounding box center [231, 147] width 405 height 9
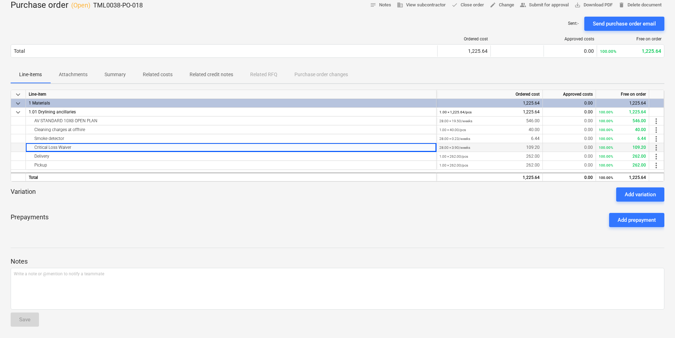
drag, startPoint x: 78, startPoint y: 148, endPoint x: 31, endPoint y: 150, distance: 46.8
click at [31, 150] on div "Critical Loss Waiver" at bounding box center [231, 147] width 405 height 9
copy div "Critical Loss Waiver"
drag, startPoint x: 56, startPoint y: 155, endPoint x: 32, endPoint y: 158, distance: 24.7
click at [32, 158] on div "Delivery" at bounding box center [231, 156] width 405 height 9
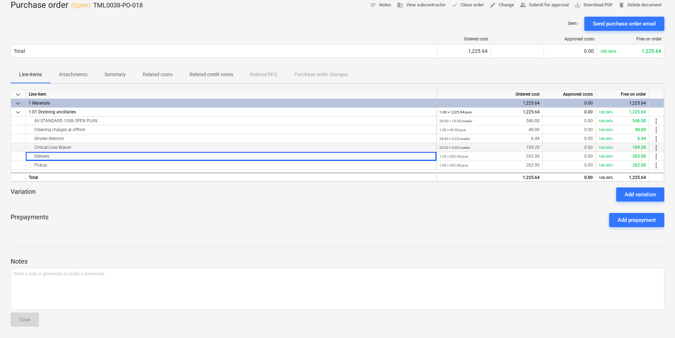
copy div "Delivery"
click at [88, 167] on div "Pickup" at bounding box center [231, 165] width 405 height 9
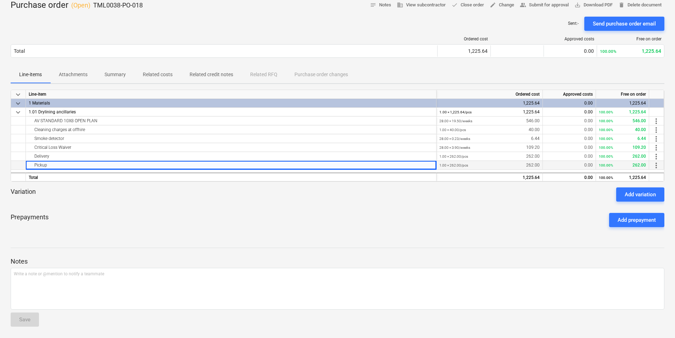
drag, startPoint x: 72, startPoint y: 166, endPoint x: 24, endPoint y: 166, distance: 47.9
click at [0, 0] on div "Pickup 1.00 × 262.00 / pcs 262.00 0.00 100.00% 262.00 more_vert" at bounding box center [0, 0] width 0 height 0
copy div "Pickup"
drag, startPoint x: 84, startPoint y: 139, endPoint x: 34, endPoint y: 148, distance: 51.1
click at [26, 141] on div "Smoke detector" at bounding box center [231, 138] width 411 height 9
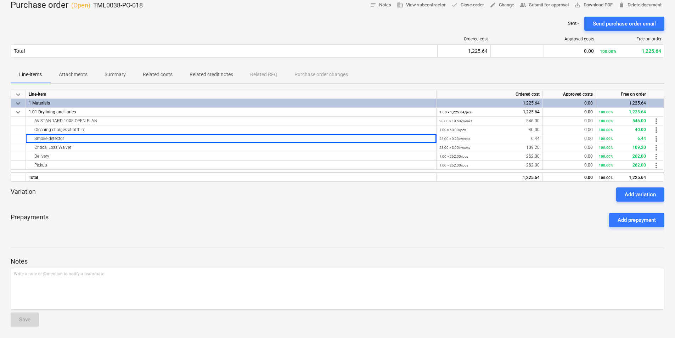
drag, startPoint x: 158, startPoint y: 77, endPoint x: 151, endPoint y: 79, distance: 6.6
click at [158, 77] on p "Related costs" at bounding box center [158, 74] width 30 height 7
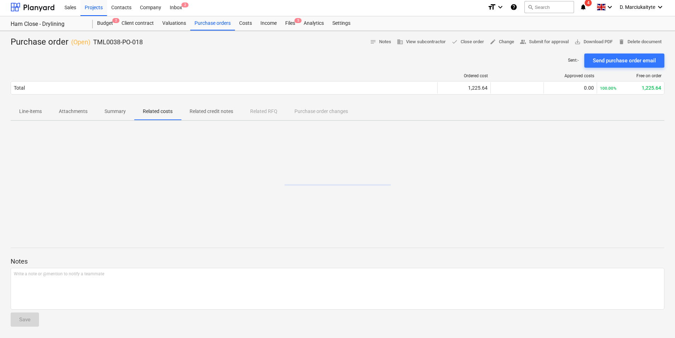
scroll to position [2, 0]
click at [107, 110] on p "Summary" at bounding box center [115, 111] width 21 height 7
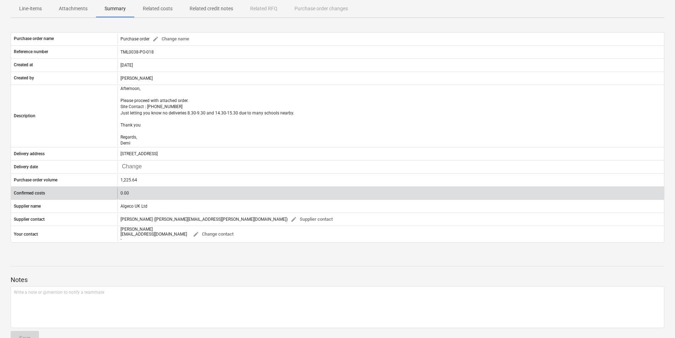
scroll to position [108, 0]
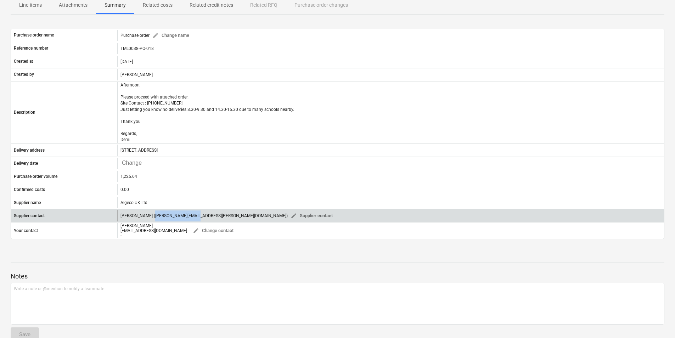
drag, startPoint x: 188, startPoint y: 217, endPoint x: 147, endPoint y: 220, distance: 40.2
click at [147, 220] on div "[PERSON_NAME] ([PERSON_NAME][EMAIL_ADDRESS][PERSON_NAME][DOMAIN_NAME]) edit Sup…" at bounding box center [228, 216] width 215 height 11
drag, startPoint x: 147, startPoint y: 220, endPoint x: 119, endPoint y: 217, distance: 28.1
click at [119, 217] on div "[PERSON_NAME] ([PERSON_NAME][EMAIL_ADDRESS][PERSON_NAME][DOMAIN_NAME]) edit Sup…" at bounding box center [390, 215] width 547 height 11
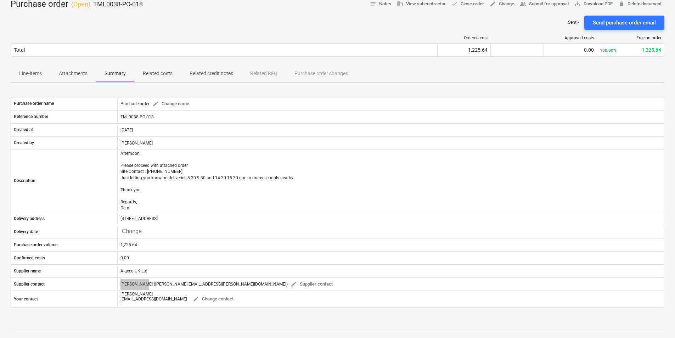
scroll to position [0, 0]
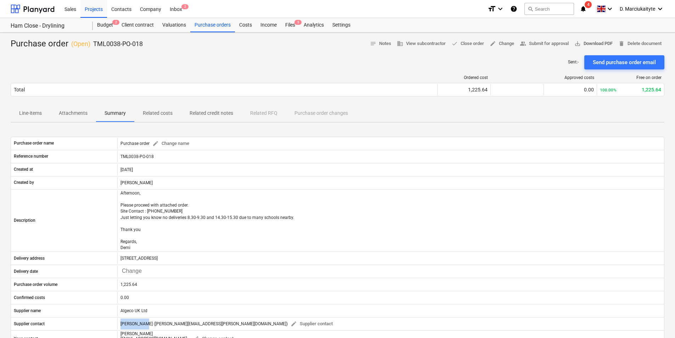
click at [595, 45] on span "save_alt Download PDF" at bounding box center [594, 44] width 38 height 8
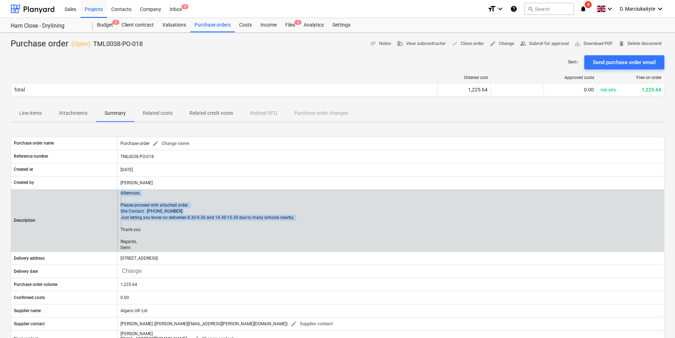
drag, startPoint x: 300, startPoint y: 221, endPoint x: 95, endPoint y: 219, distance: 204.9
click at [95, 219] on div "Description Afternoon, Please proceed with attached order. Site Contact : [PHON…" at bounding box center [337, 220] width 653 height 61
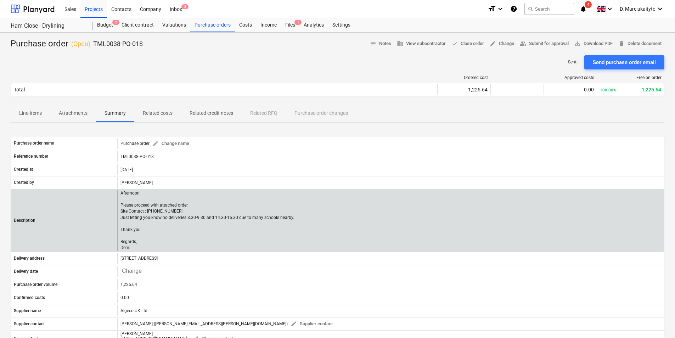
drag, startPoint x: 95, startPoint y: 219, endPoint x: 223, endPoint y: 228, distance: 127.5
click at [223, 228] on p "Afternoon, Please proceed with attached order. Site Contact : [PHONE_NUMBER] Ju…" at bounding box center [208, 220] width 175 height 61
drag, startPoint x: 292, startPoint y: 219, endPoint x: 119, endPoint y: 217, distance: 172.6
click at [119, 217] on div "Afternoon, Please proceed with attached order. Site Contact : [PHONE_NUMBER] Ju…" at bounding box center [390, 220] width 547 height 61
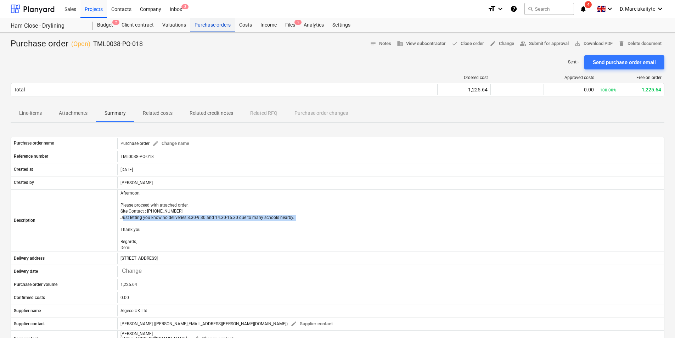
click at [208, 29] on div "Purchase orders" at bounding box center [212, 25] width 45 height 14
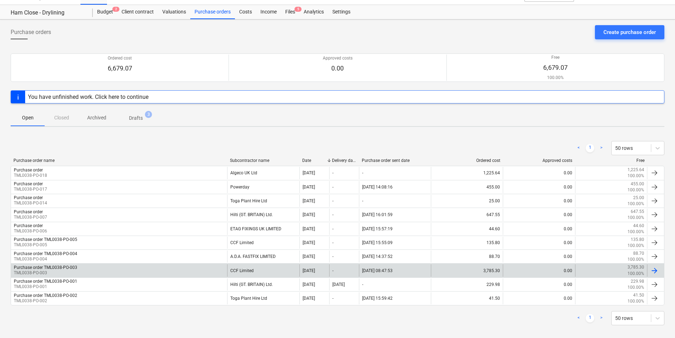
scroll to position [20, 0]
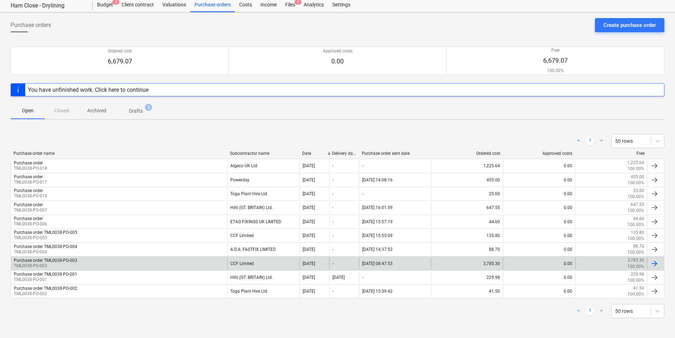
click at [200, 266] on div "Purchase order TML0038-PO-003 TML0038-PO-003" at bounding box center [119, 263] width 216 height 12
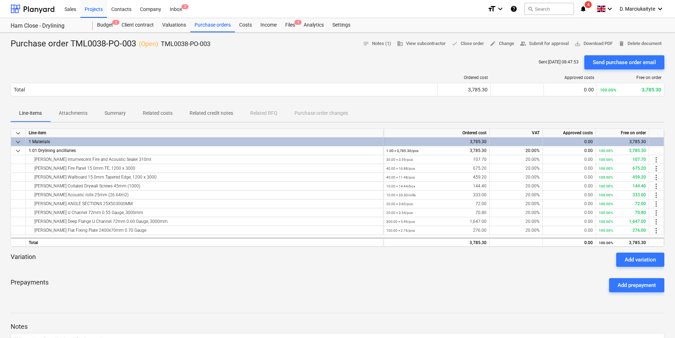
click at [113, 113] on p "Summary" at bounding box center [115, 113] width 21 height 7
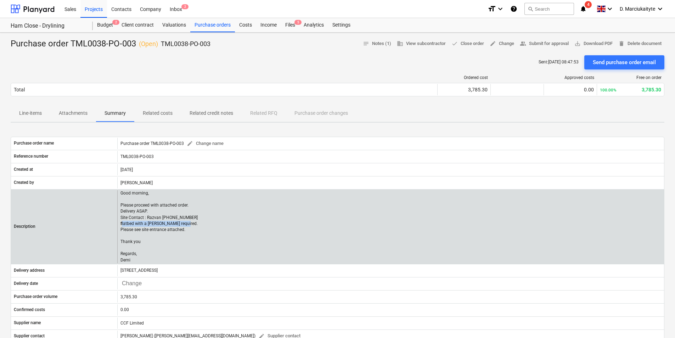
drag, startPoint x: 180, startPoint y: 224, endPoint x: 119, endPoint y: 224, distance: 60.6
click at [119, 224] on div "Good morning, Please proceed with attached order. Delivery ASAP. Site Contact :…" at bounding box center [390, 226] width 547 height 73
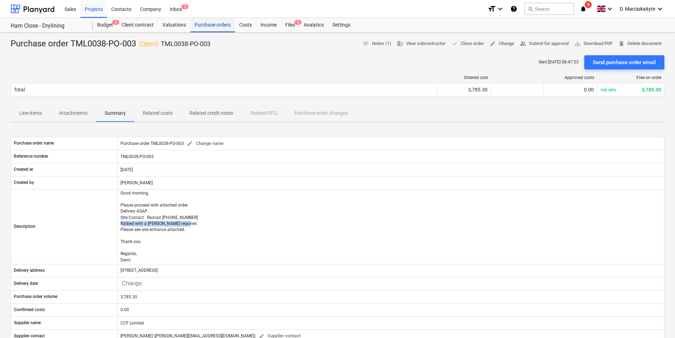
click at [211, 26] on div "Purchase orders" at bounding box center [212, 25] width 45 height 14
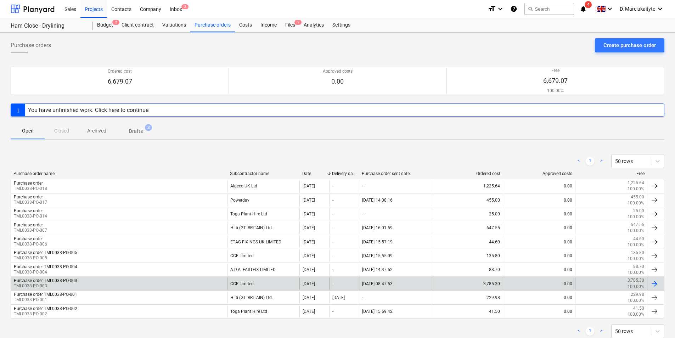
click at [255, 281] on div "CCF Limited" at bounding box center [263, 284] width 72 height 12
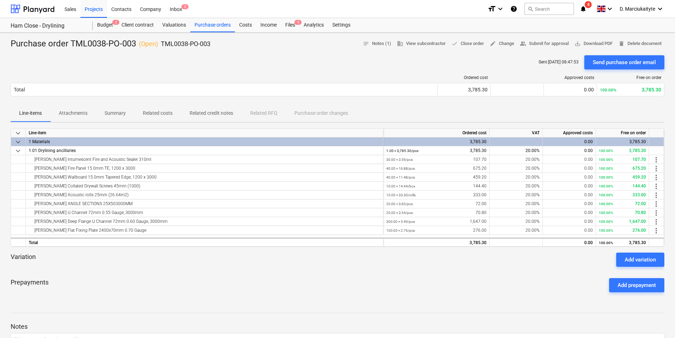
click at [108, 113] on p "Summary" at bounding box center [115, 113] width 21 height 7
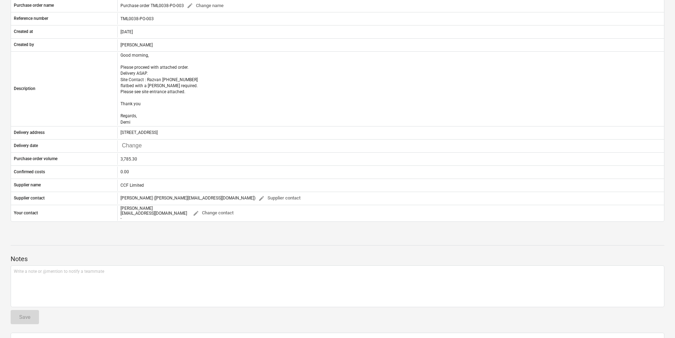
scroll to position [142, 0]
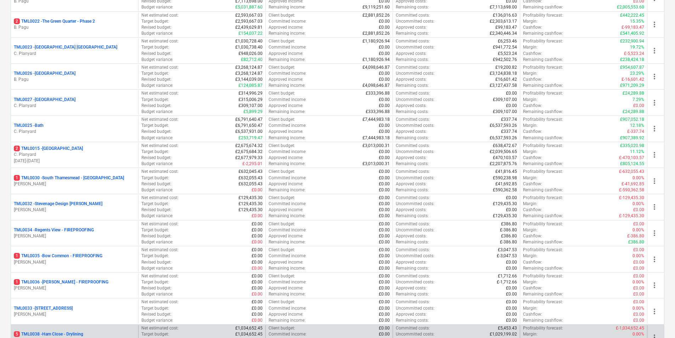
scroll to position [695, 0]
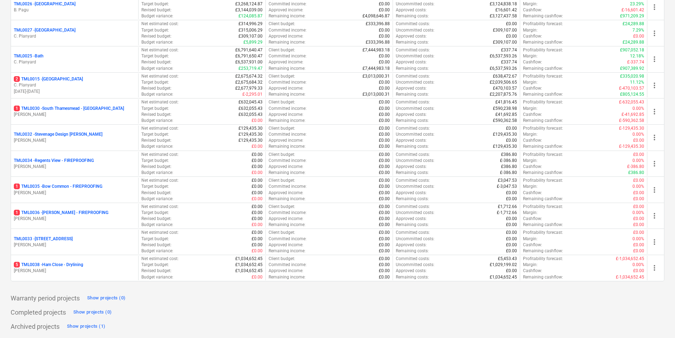
click at [54, 272] on p "M. Tomlinson" at bounding box center [75, 271] width 122 height 6
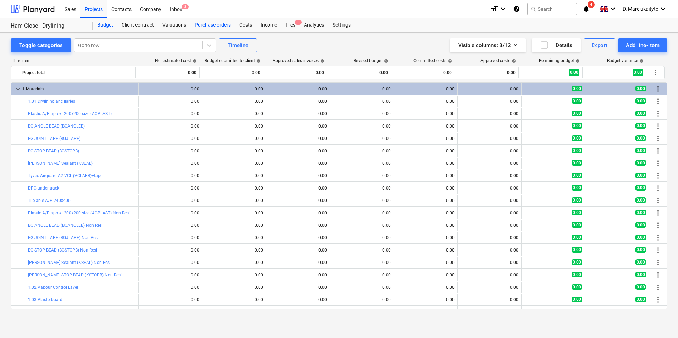
click at [218, 25] on div "Purchase orders" at bounding box center [212, 25] width 45 height 14
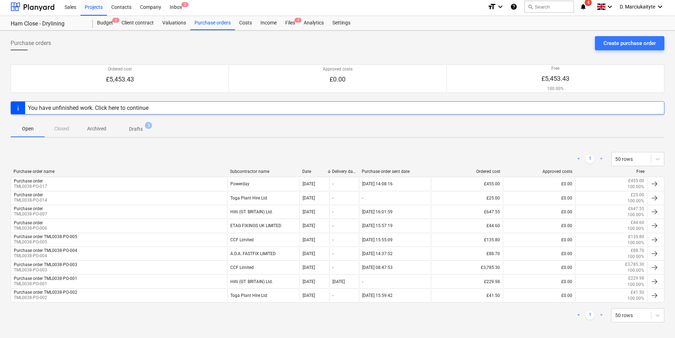
scroll to position [6, 0]
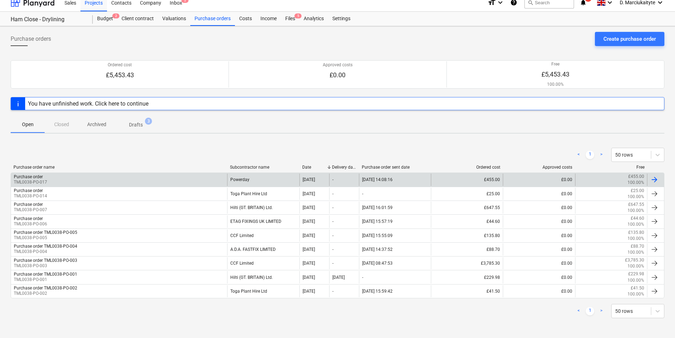
click at [130, 175] on div "Purchase order TML0038-PO-017" at bounding box center [119, 180] width 216 height 12
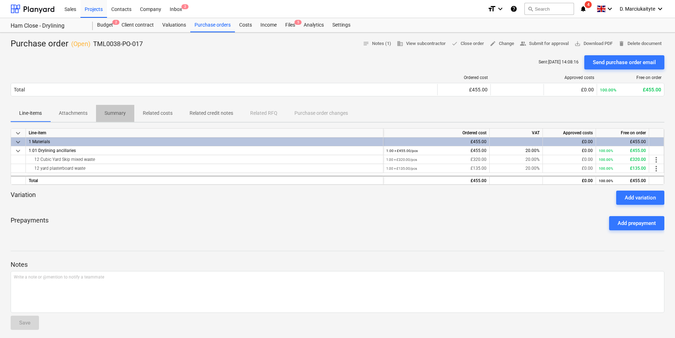
click at [117, 115] on p "Summary" at bounding box center [115, 113] width 21 height 7
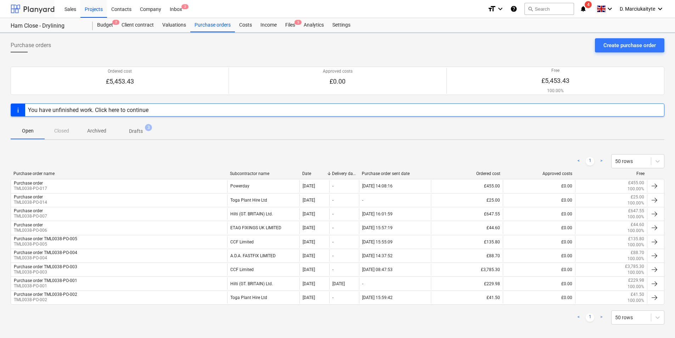
scroll to position [6, 0]
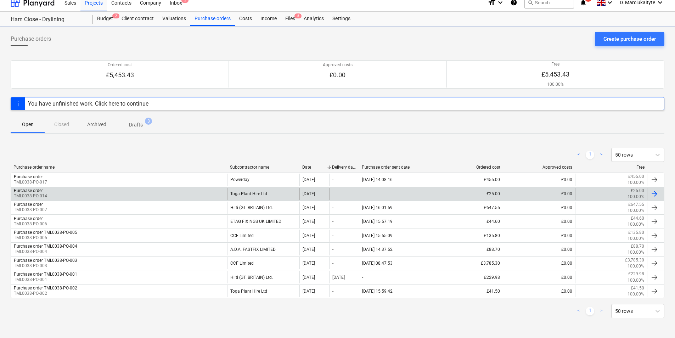
click at [132, 191] on div "Purchase order TML0038-PO-014" at bounding box center [119, 194] width 216 height 12
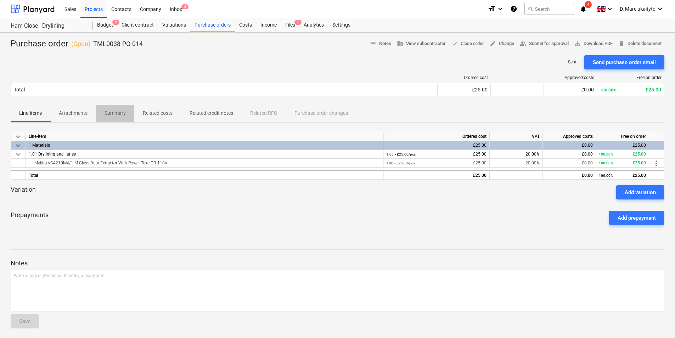
click at [125, 112] on p "Summary" at bounding box center [115, 113] width 21 height 7
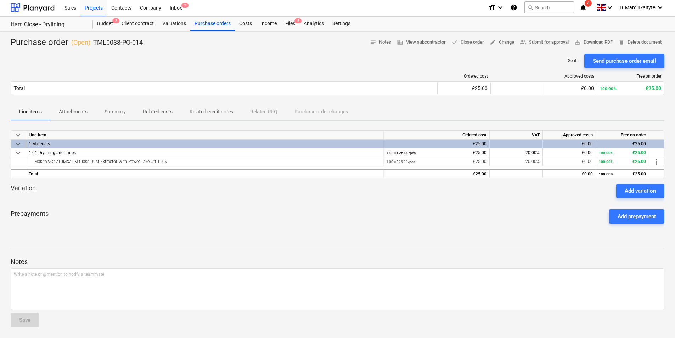
scroll to position [2, 0]
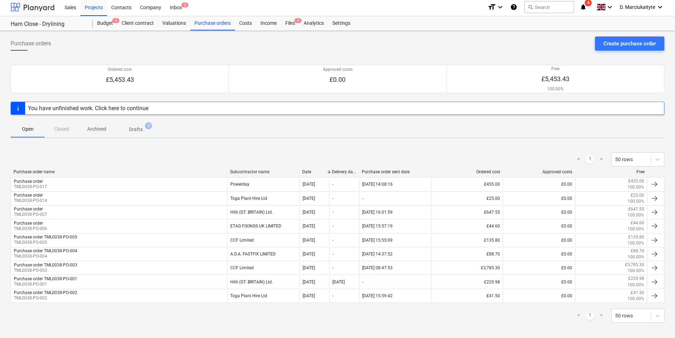
scroll to position [6, 0]
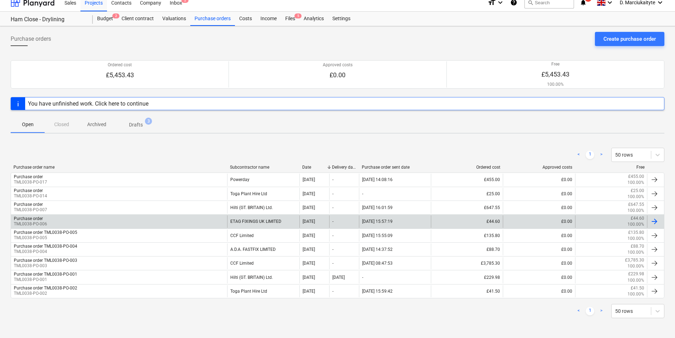
click at [125, 223] on div "Purchase order TML0038-PO-006" at bounding box center [119, 222] width 216 height 12
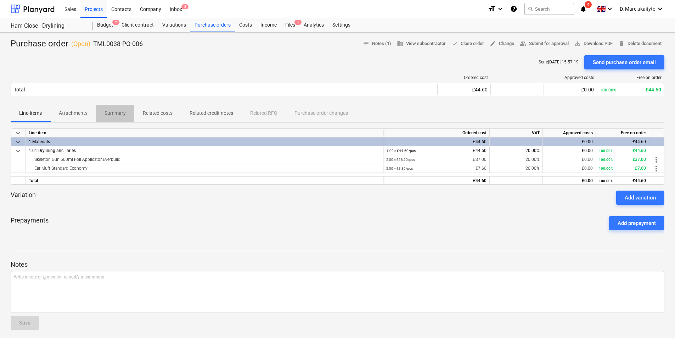
click at [119, 115] on p "Summary" at bounding box center [115, 113] width 21 height 7
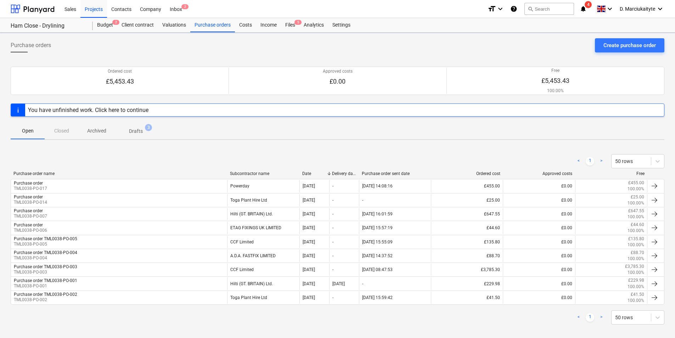
scroll to position [6, 0]
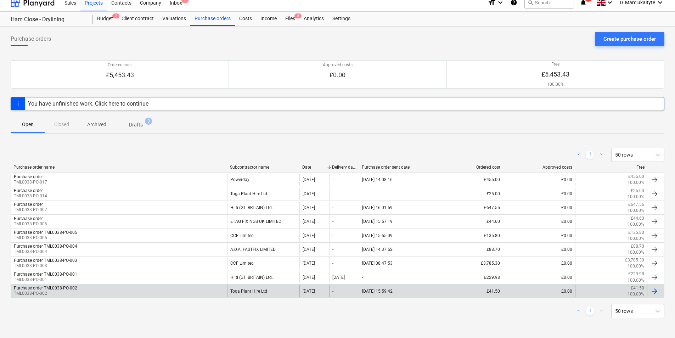
click at [191, 285] on div "Purchase order TML0038-PO-002 TML0038-PO-002" at bounding box center [119, 291] width 216 height 12
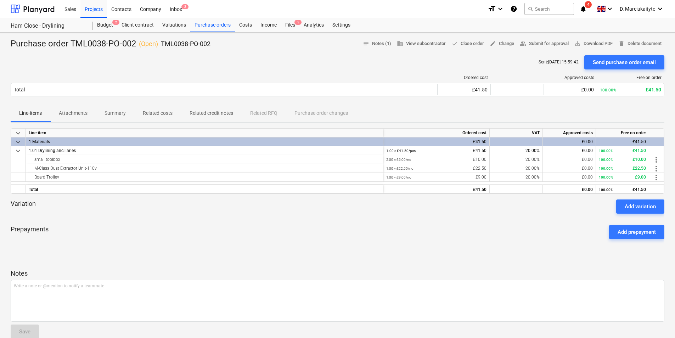
click at [125, 115] on p "Summary" at bounding box center [115, 113] width 21 height 7
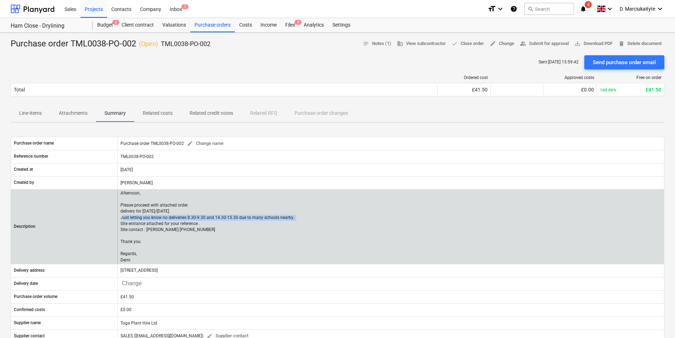
drag, startPoint x: 303, startPoint y: 219, endPoint x: 119, endPoint y: 218, distance: 183.6
click at [119, 218] on div "Afternoon, Please proceed with attached order. delivery for Monday/Tuesday. Jus…" at bounding box center [390, 226] width 547 height 73
copy p "Just letting you know no deliveries 8.30-9.30 and 14.30-15.30 due to many schoo…"
